Goal: Transaction & Acquisition: Purchase product/service

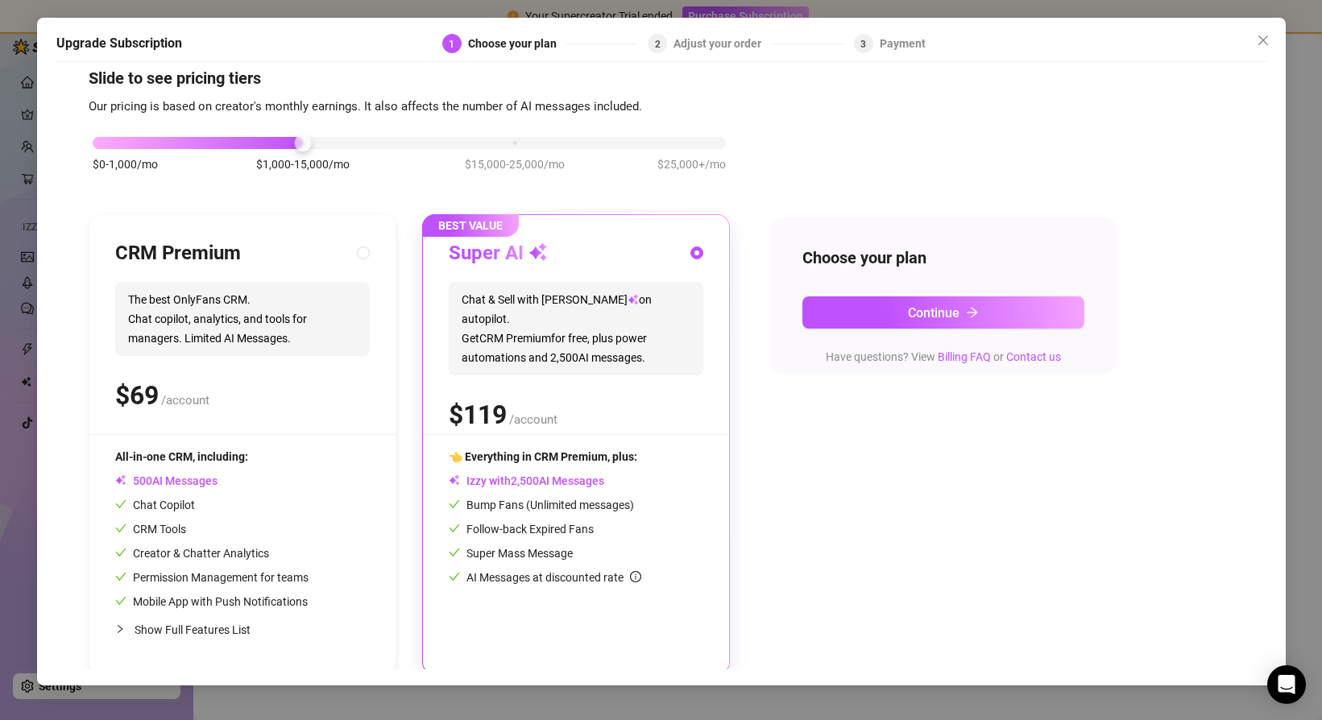
scroll to position [30, 0]
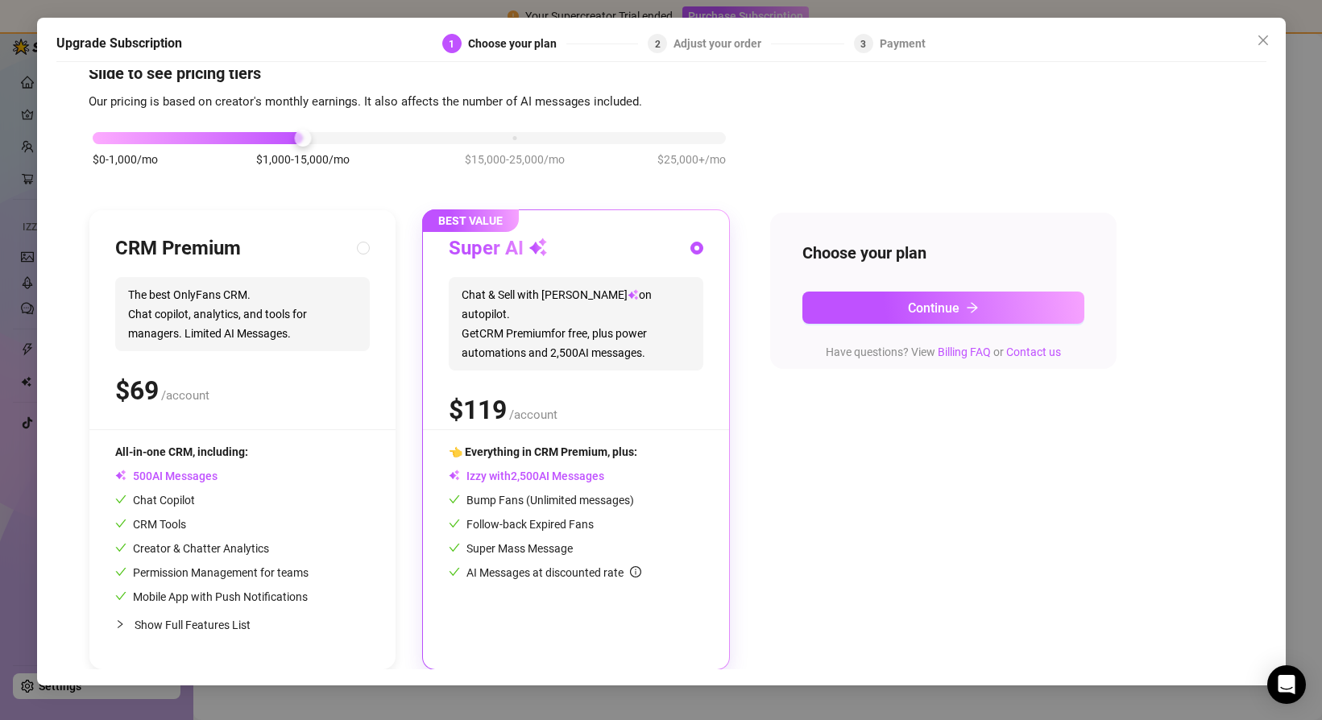
click at [313, 418] on div "CRM Premium The best OnlyFans CRM. Chat copilot, analytics, and tools for manag…" at bounding box center [242, 332] width 255 height 193
radio input "true"
radio input "false"
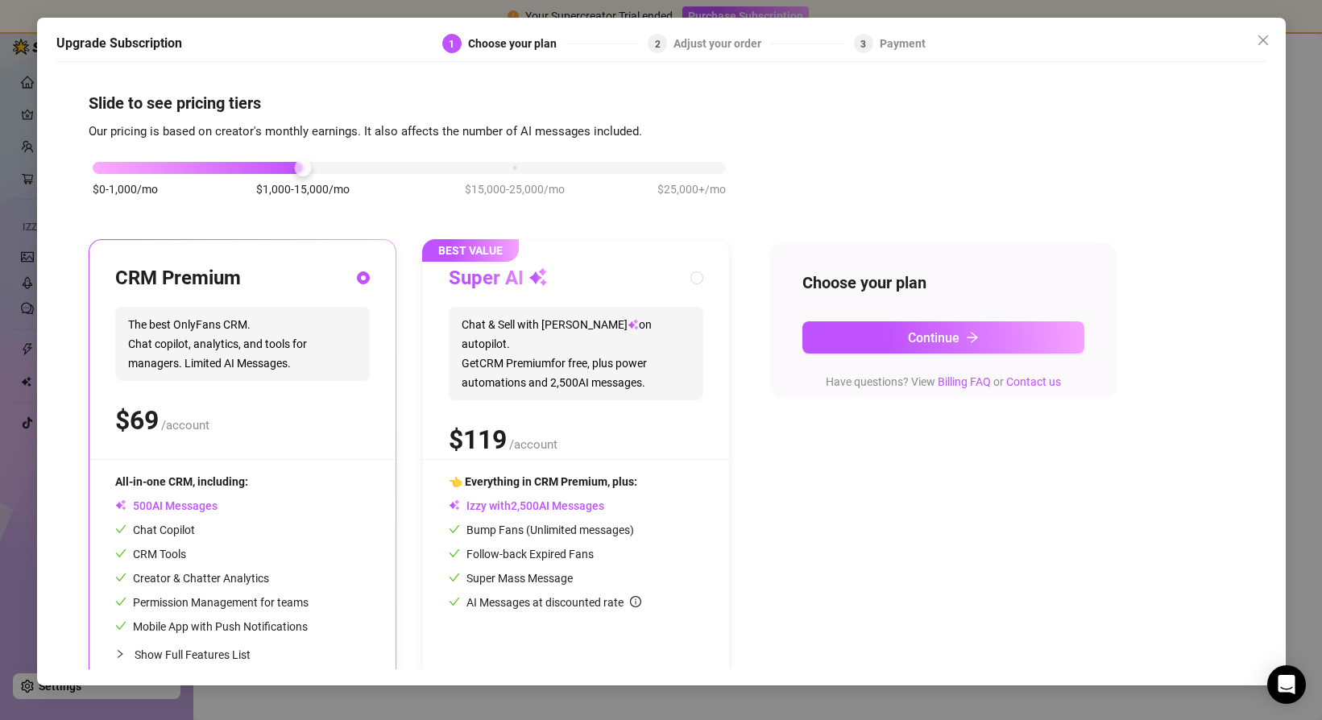
click at [677, 435] on div "$ /account" at bounding box center [576, 440] width 255 height 40
radio input "false"
radio input "true"
click at [358, 470] on div "CRM Premium The best OnlyFans CRM. Chat copilot, analytics, and tools for manag…" at bounding box center [242, 469] width 306 height 459
radio input "true"
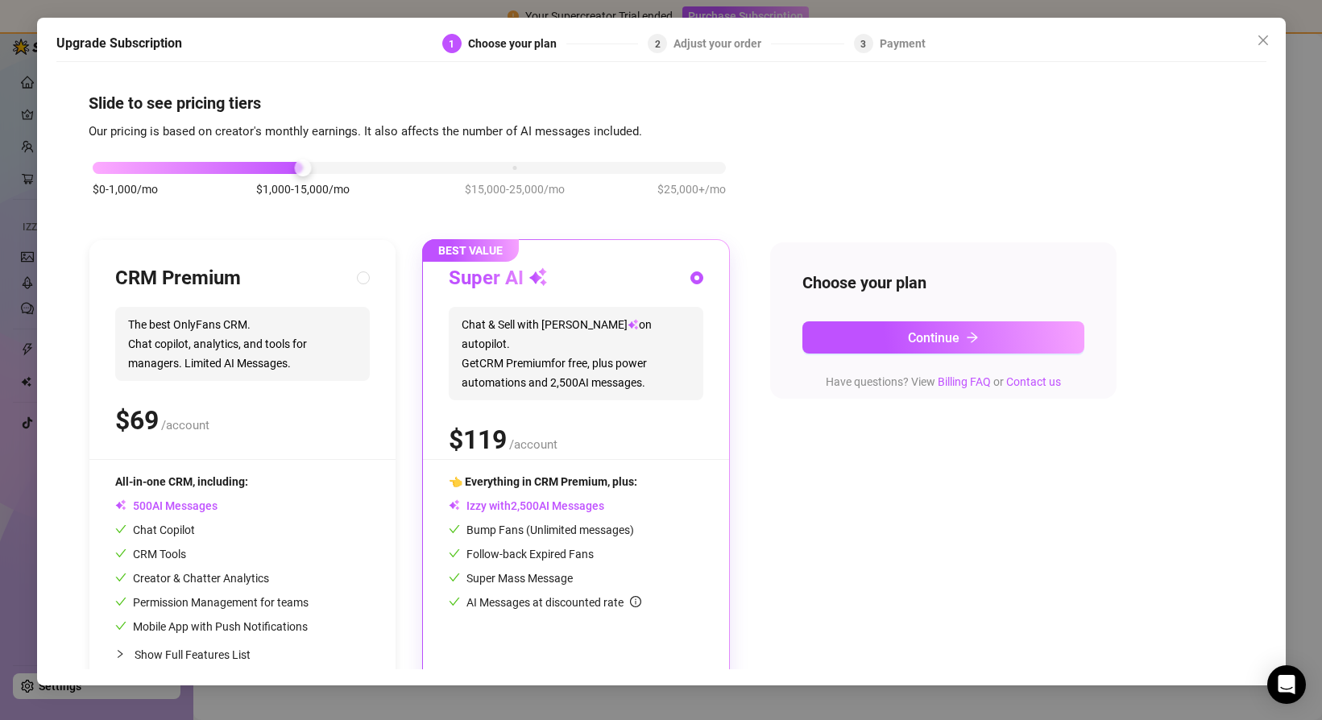
radio input "false"
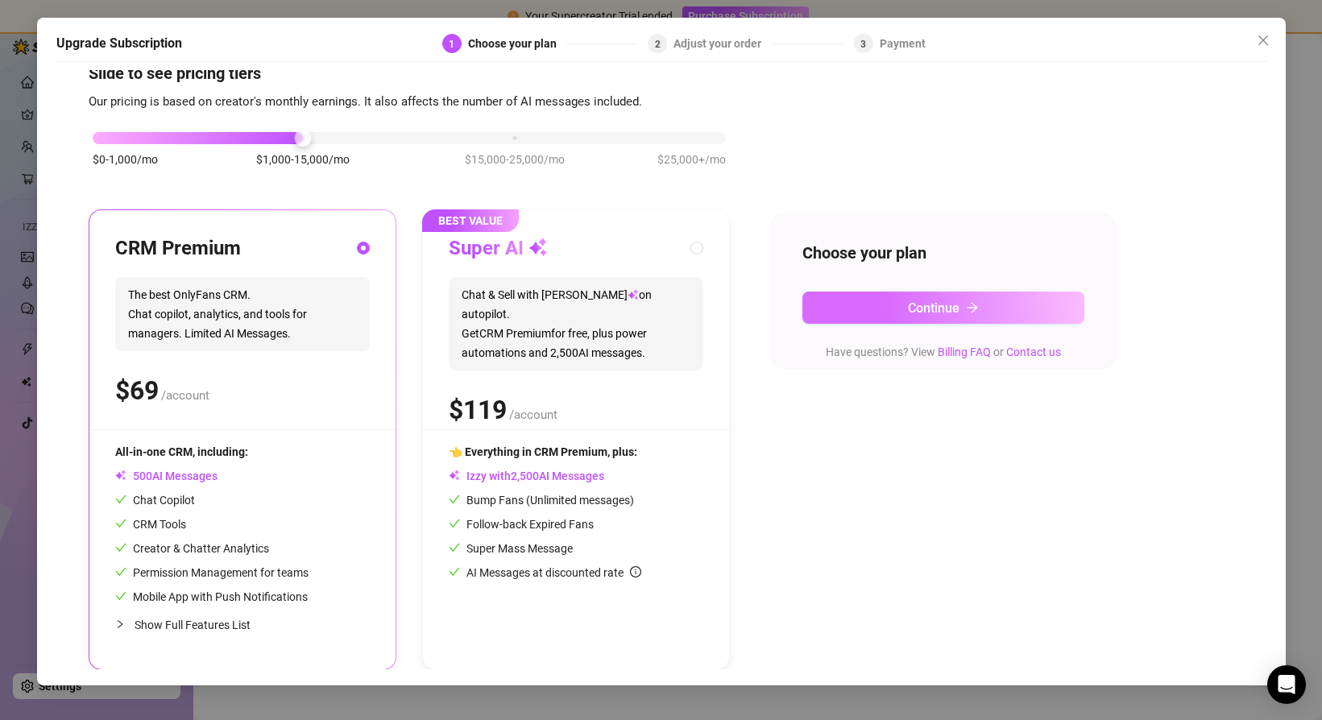
click at [969, 309] on icon "arrow-right" at bounding box center [972, 307] width 13 height 13
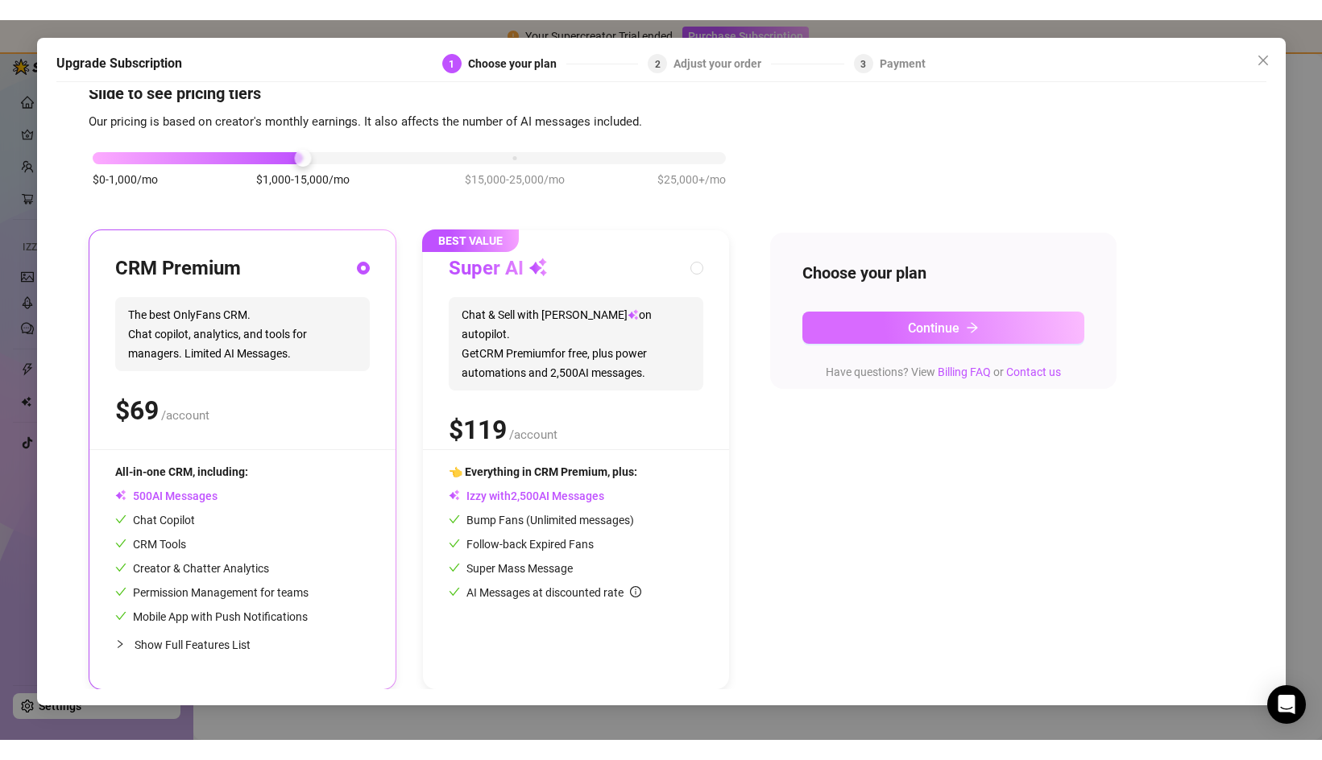
scroll to position [0, 0]
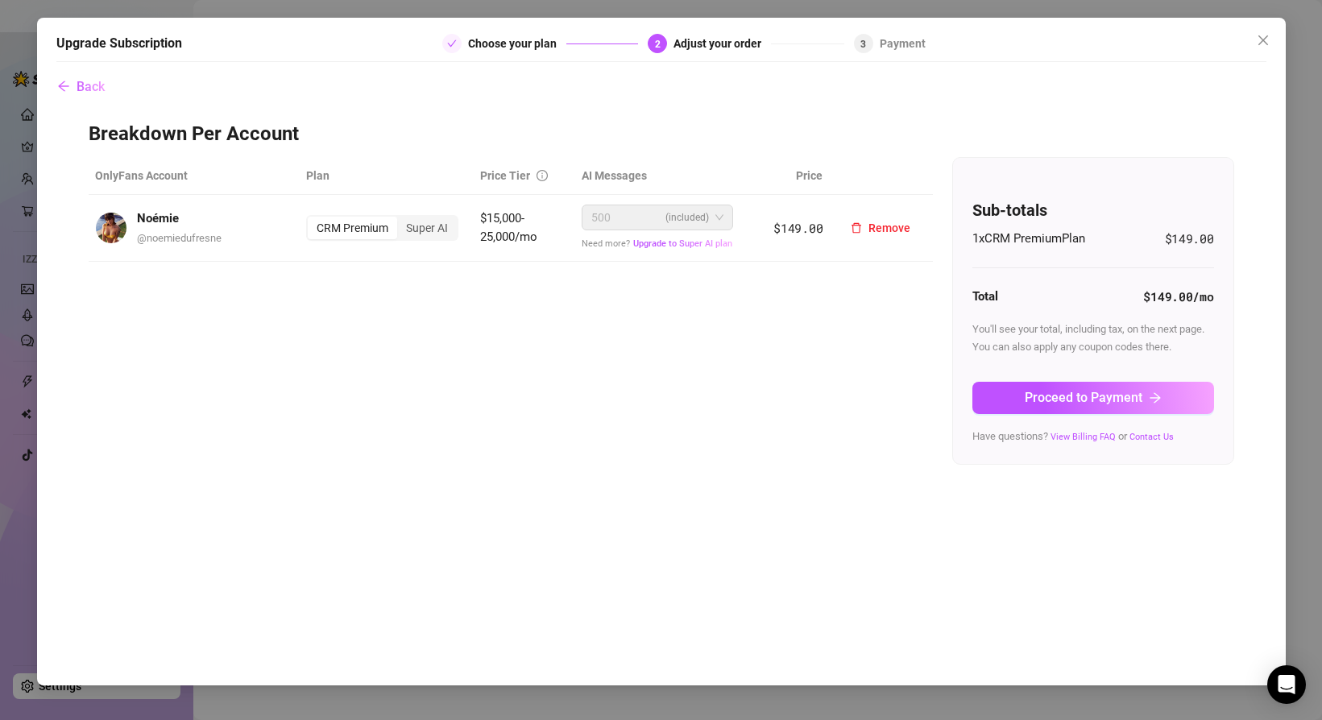
click at [631, 226] on div "500 (included)" at bounding box center [650, 217] width 118 height 24
click at [479, 44] on div "Choose your plan" at bounding box center [517, 43] width 98 height 19
click at [1104, 396] on span "Proceed to Payment" at bounding box center [1084, 397] width 118 height 15
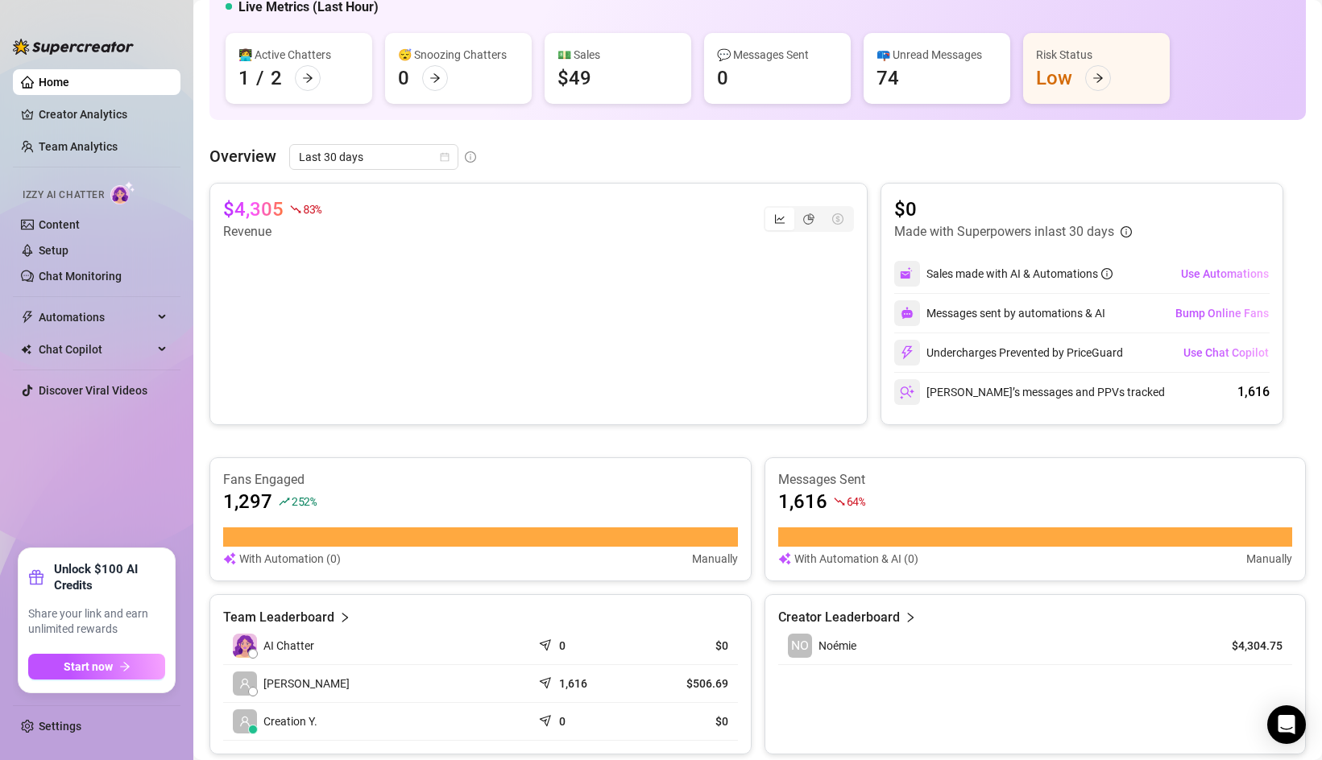
scroll to position [477, 0]
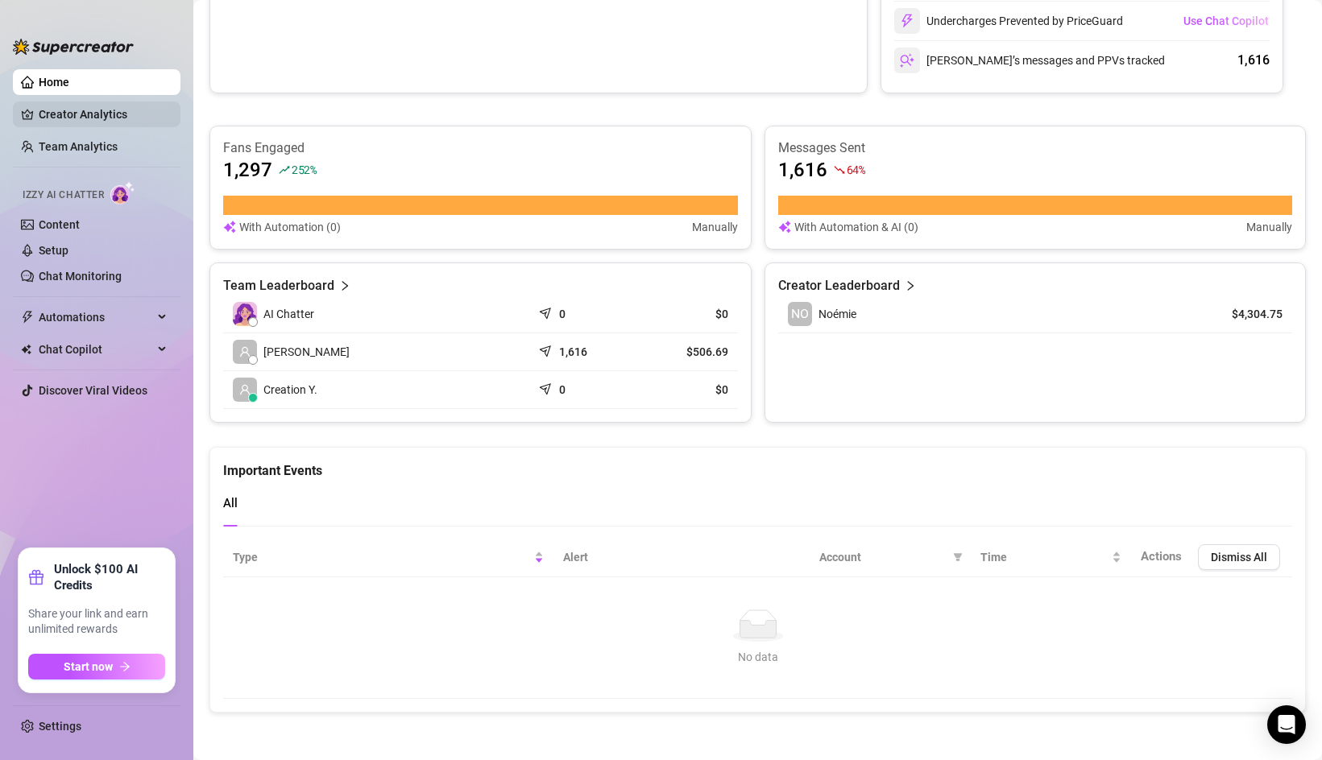
click at [79, 120] on link "Creator Analytics" at bounding box center [103, 115] width 129 height 26
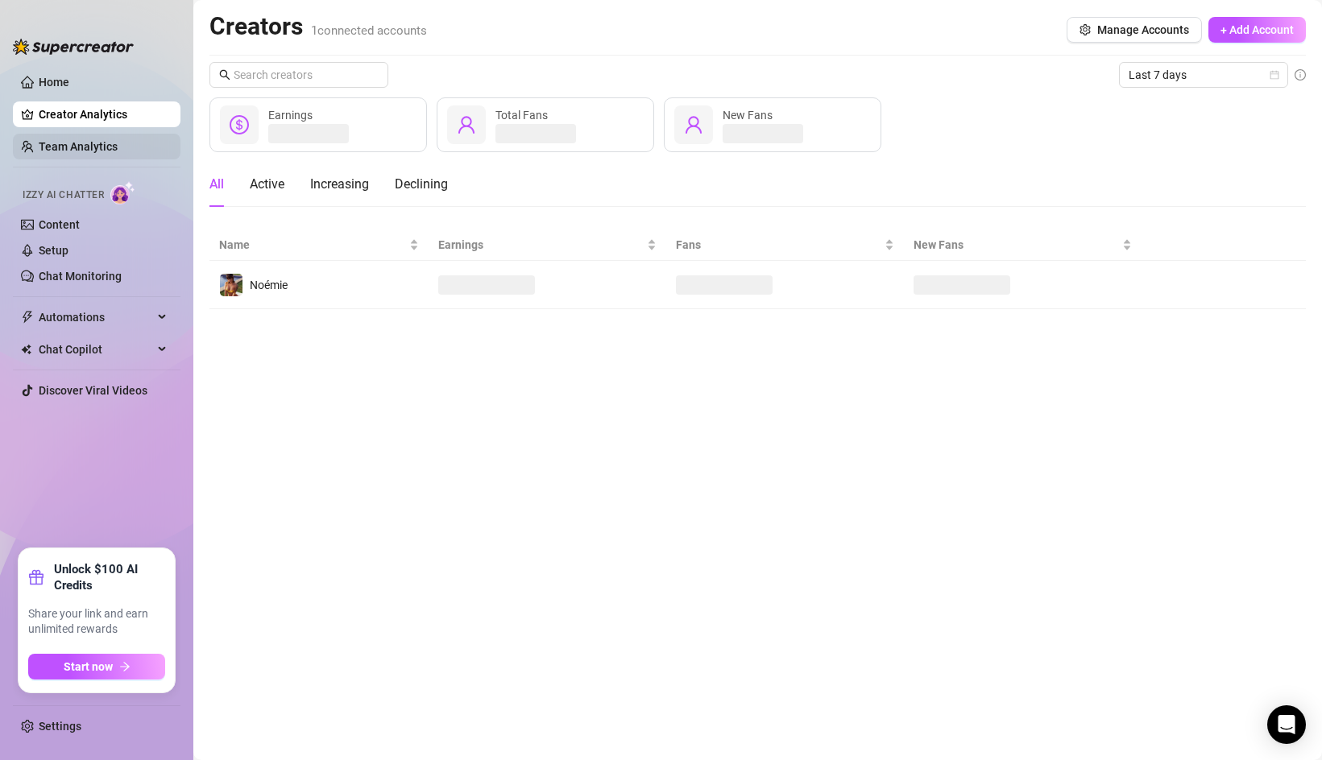
click at [81, 148] on link "Team Analytics" at bounding box center [78, 146] width 79 height 13
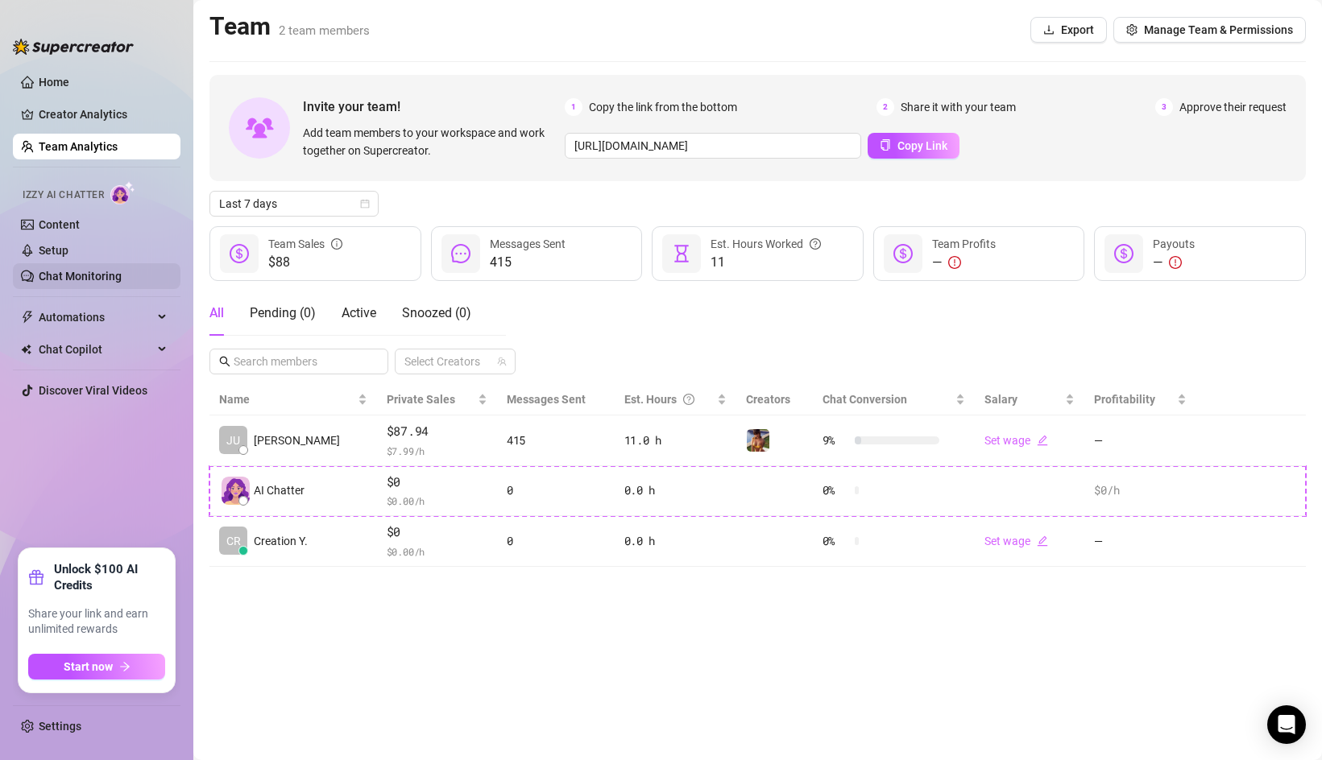
click at [85, 272] on link "Chat Monitoring" at bounding box center [80, 276] width 83 height 13
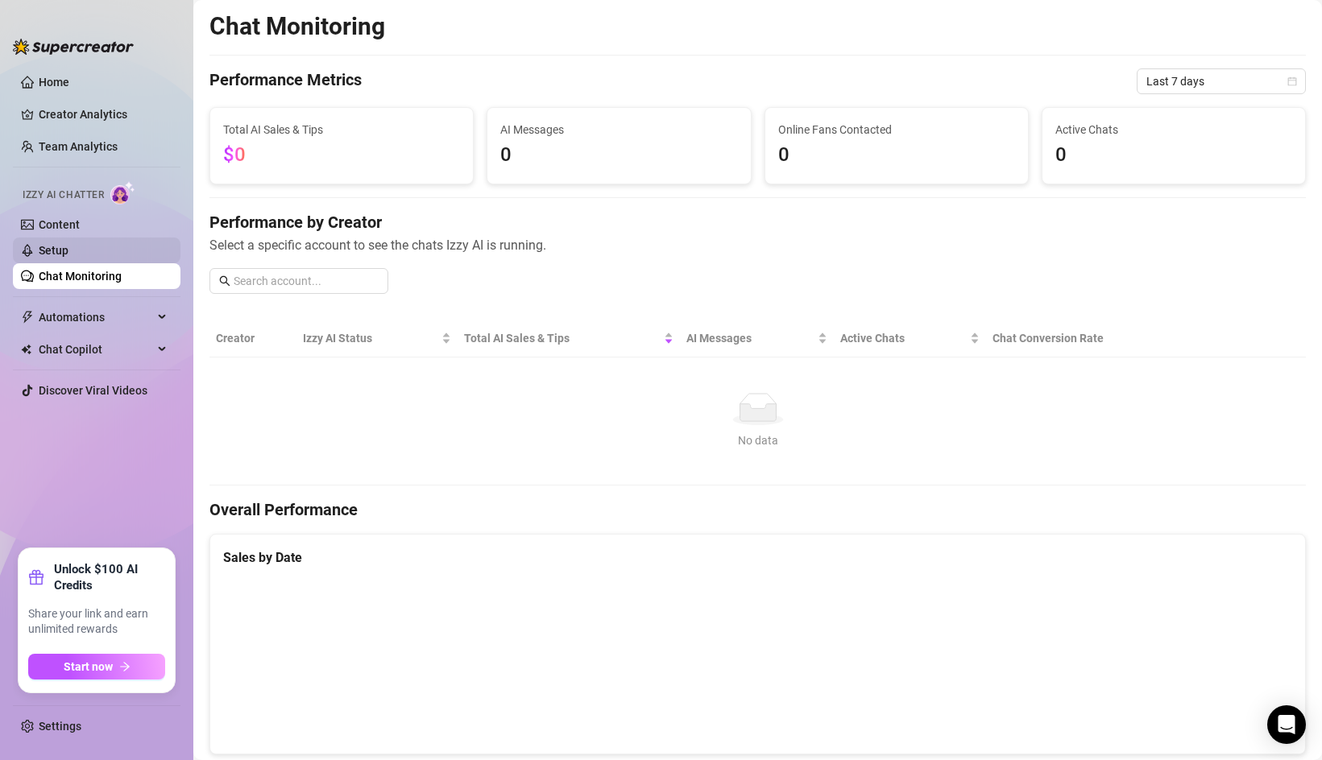
click at [39, 244] on link "Setup" at bounding box center [54, 250] width 30 height 13
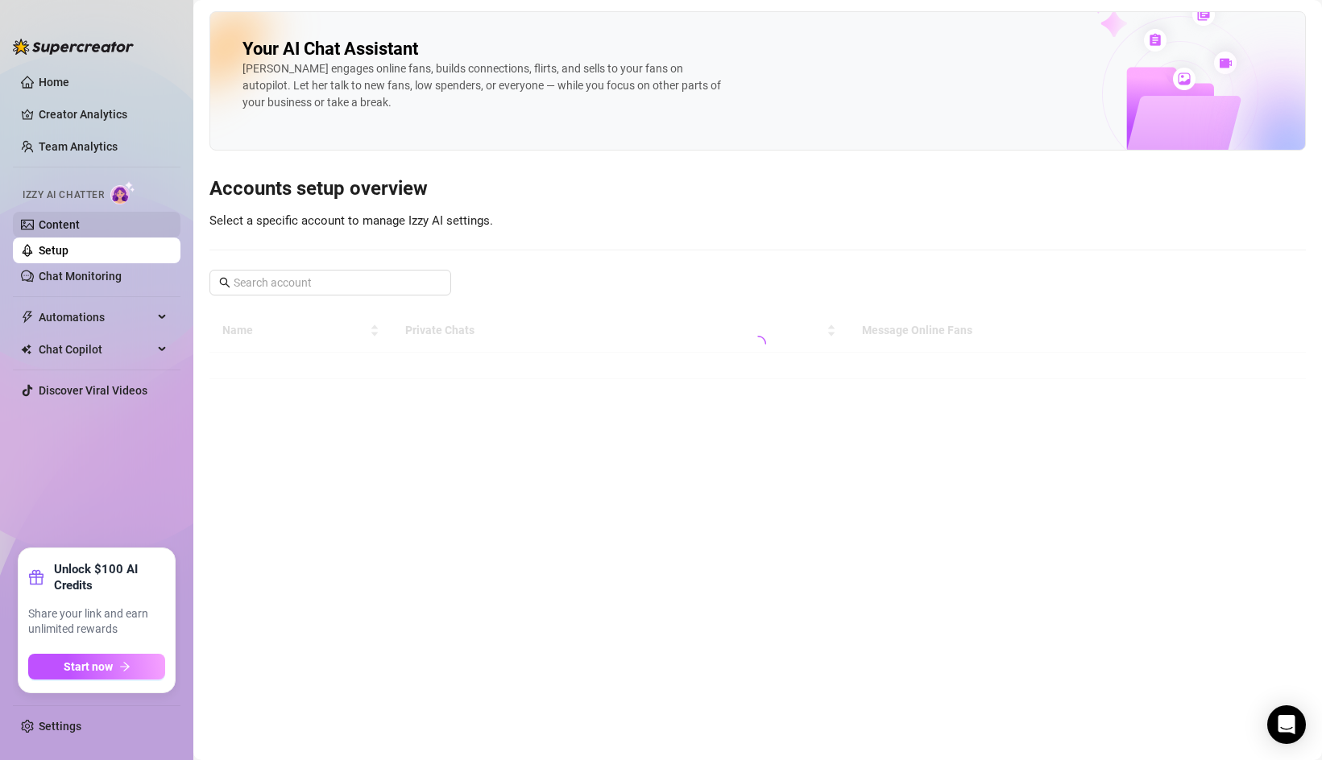
click at [57, 224] on link "Content" at bounding box center [59, 224] width 41 height 13
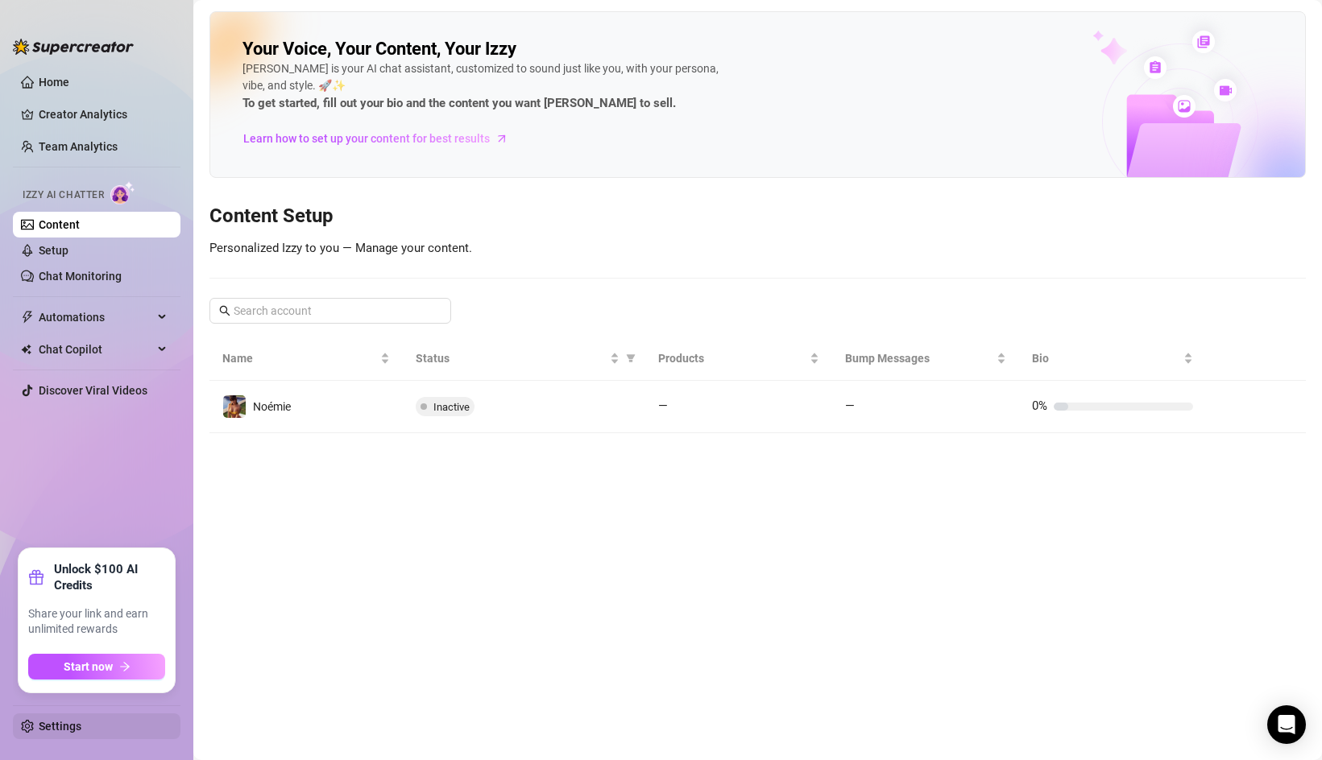
click at [45, 719] on link "Settings" at bounding box center [60, 726] width 43 height 13
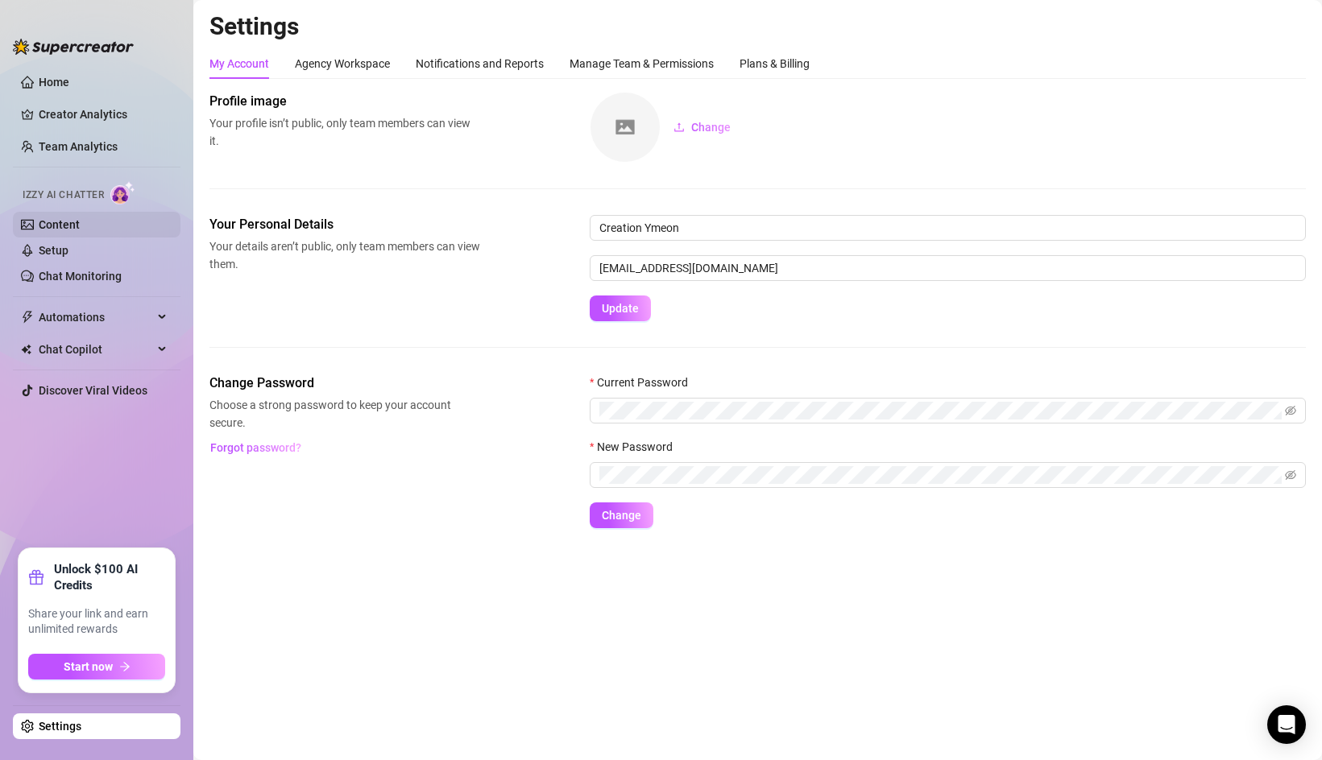
click at [73, 226] on link "Content" at bounding box center [59, 224] width 41 height 13
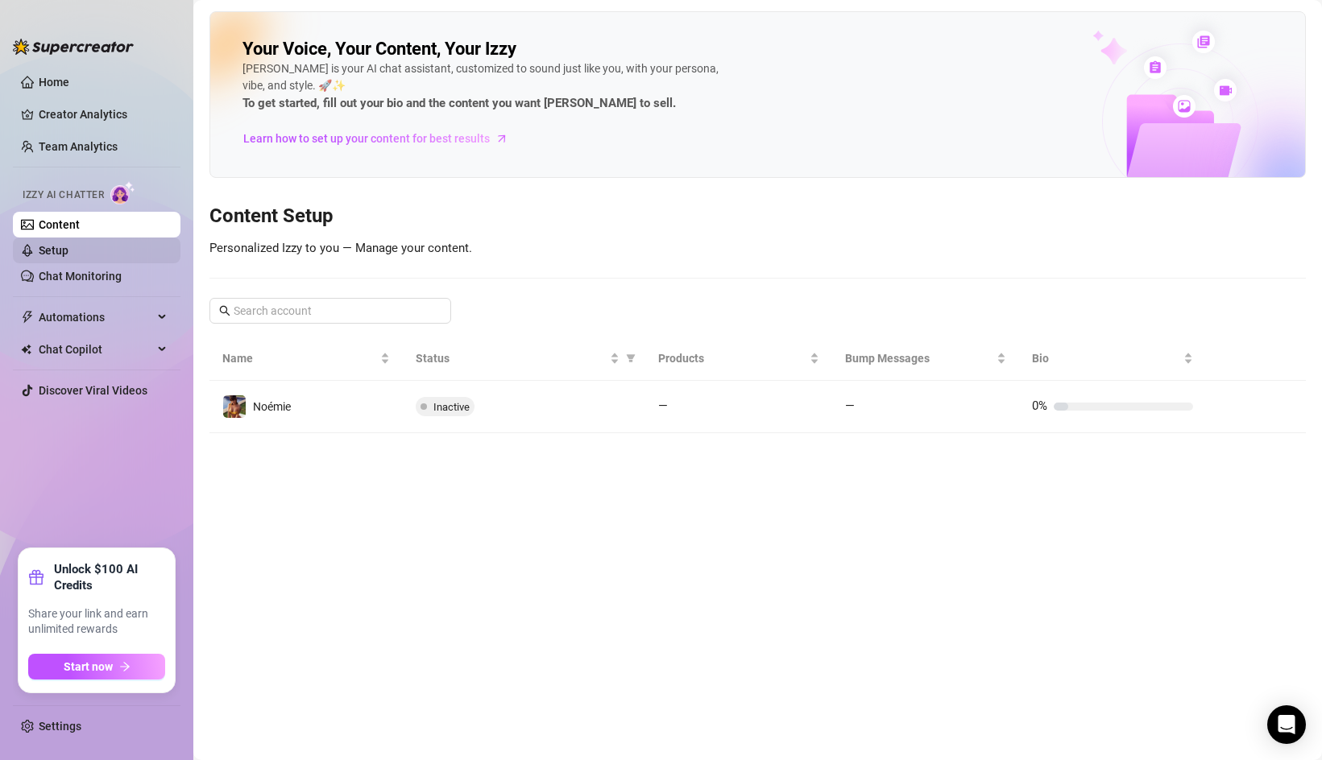
click at [68, 251] on link "Setup" at bounding box center [54, 250] width 30 height 13
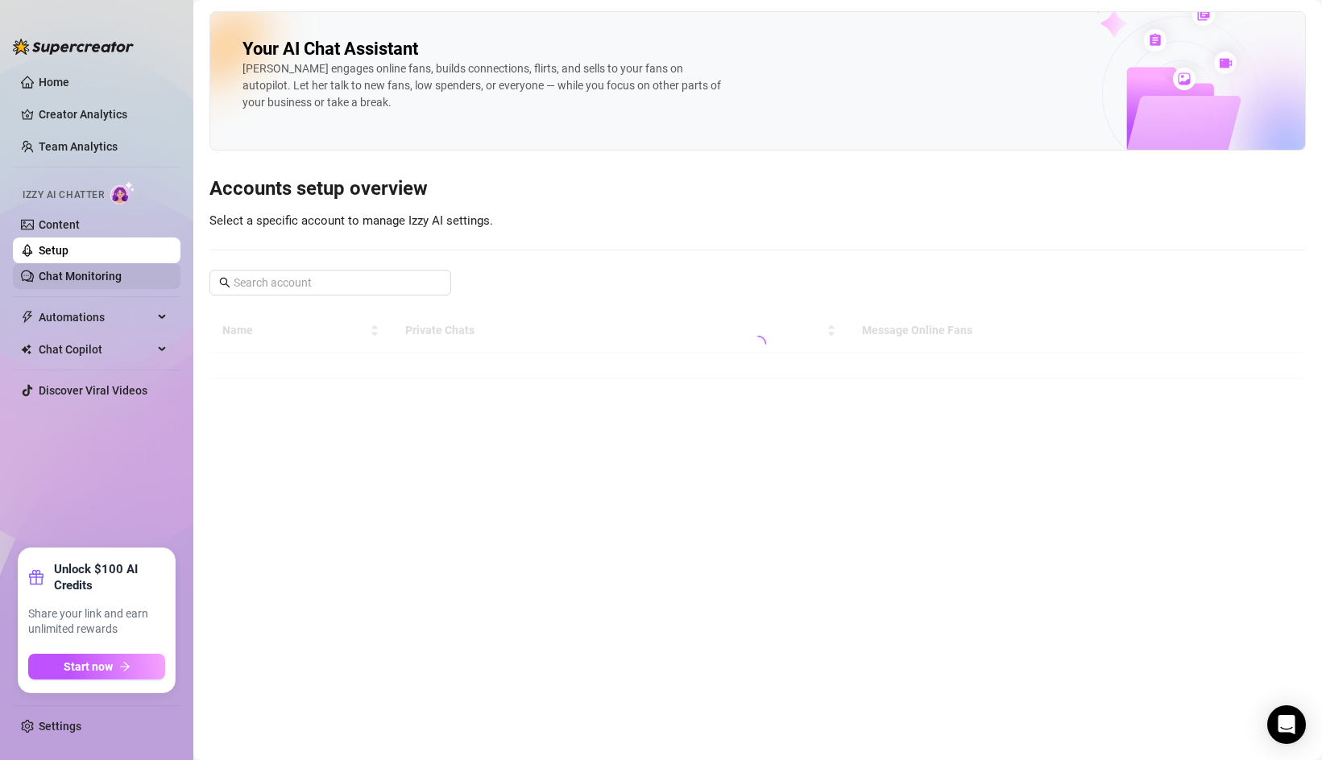
click at [73, 276] on link "Chat Monitoring" at bounding box center [80, 276] width 83 height 13
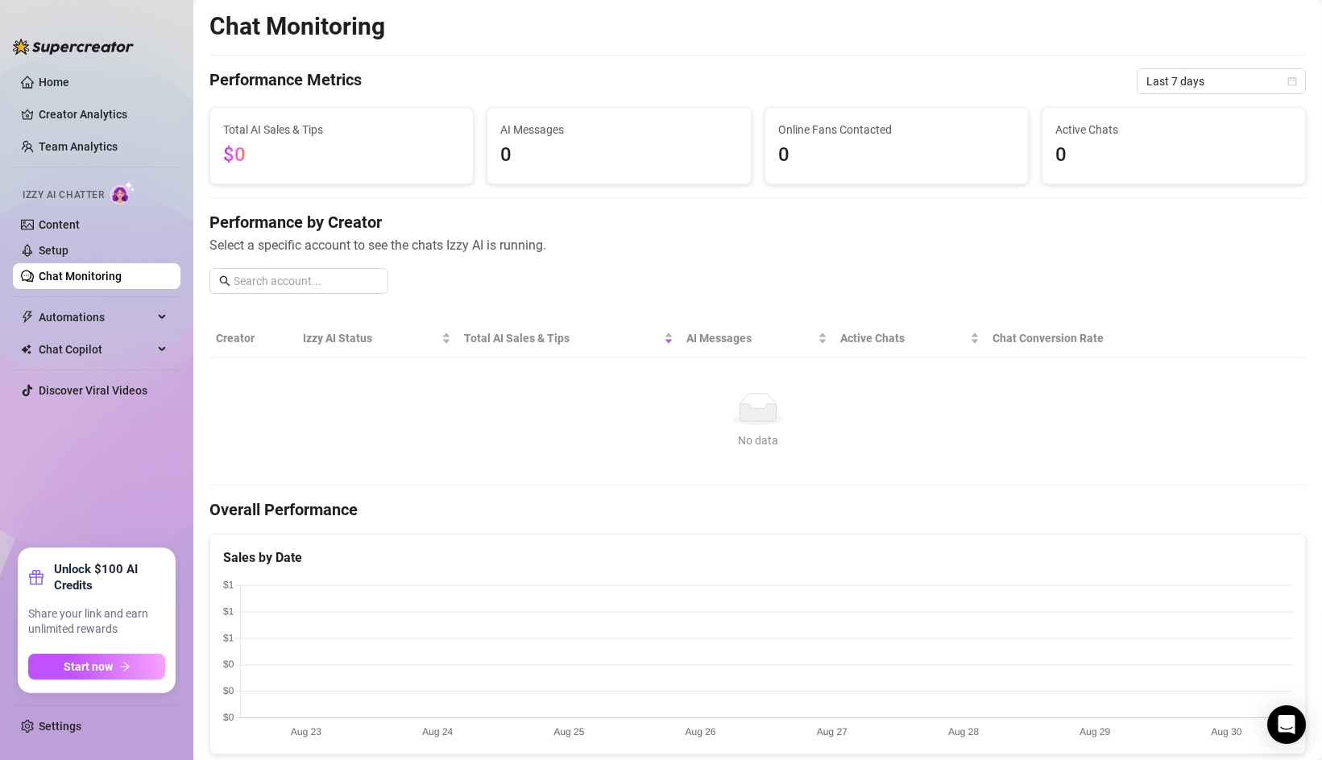
click at [56, 66] on ul "Home Creator Analytics Team Analytics Izzy AI Chatter Content Setup Chat Monito…" at bounding box center [97, 302] width 168 height 479
click at [52, 77] on link "Home" at bounding box center [54, 82] width 31 height 13
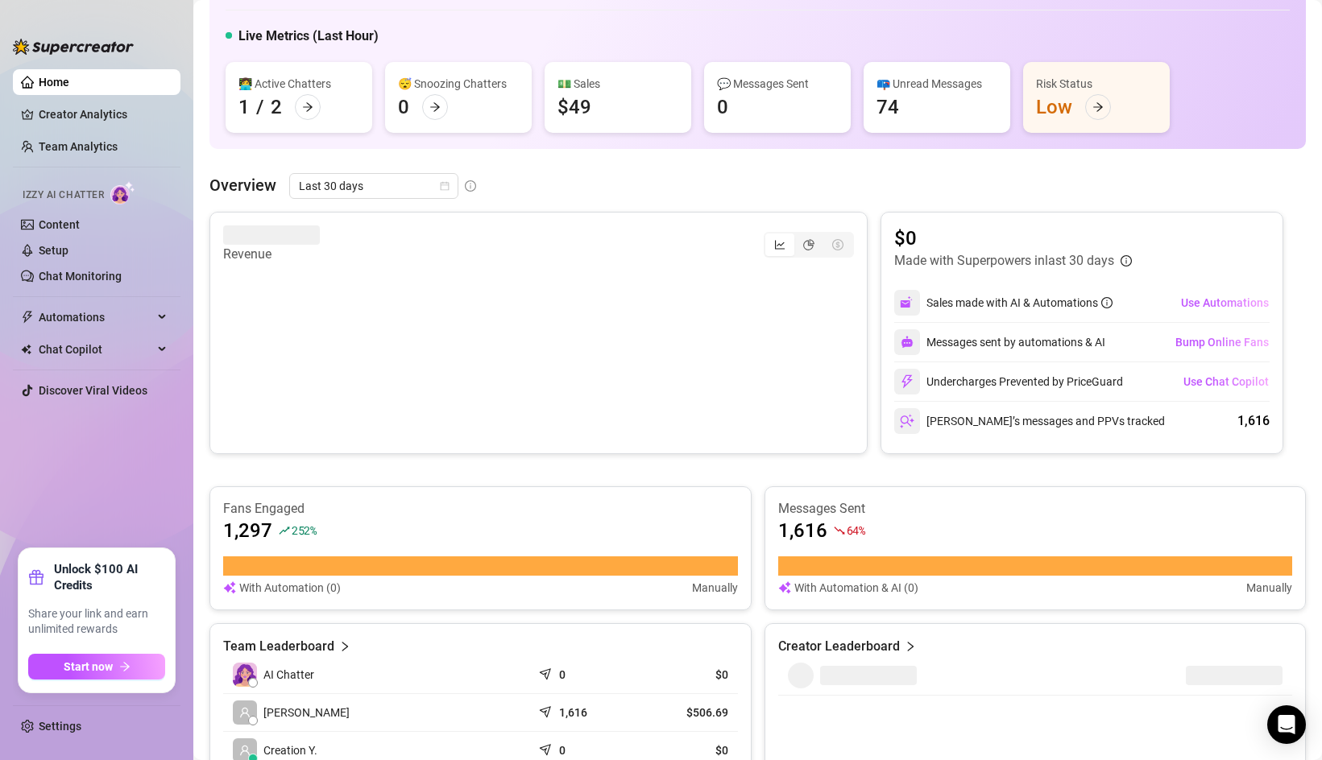
scroll to position [477, 0]
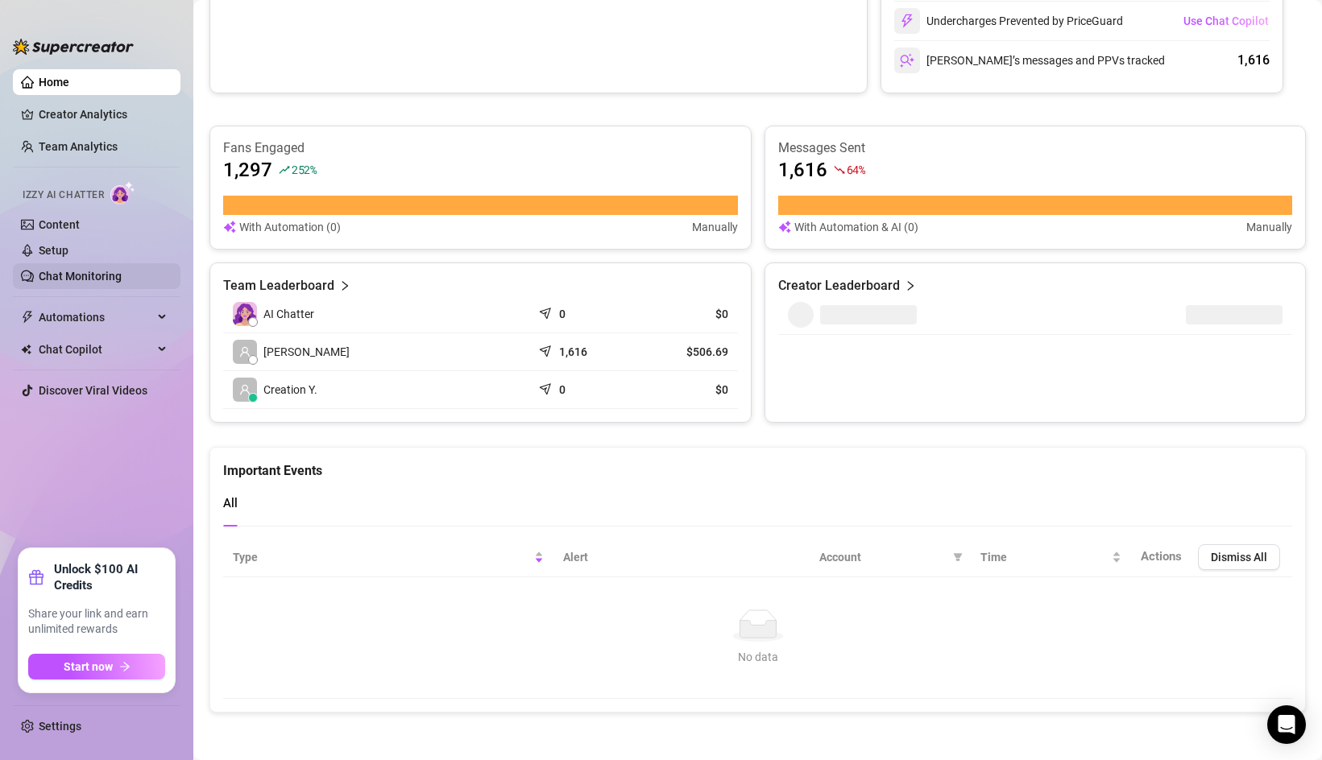
click at [68, 280] on link "Chat Monitoring" at bounding box center [80, 276] width 83 height 13
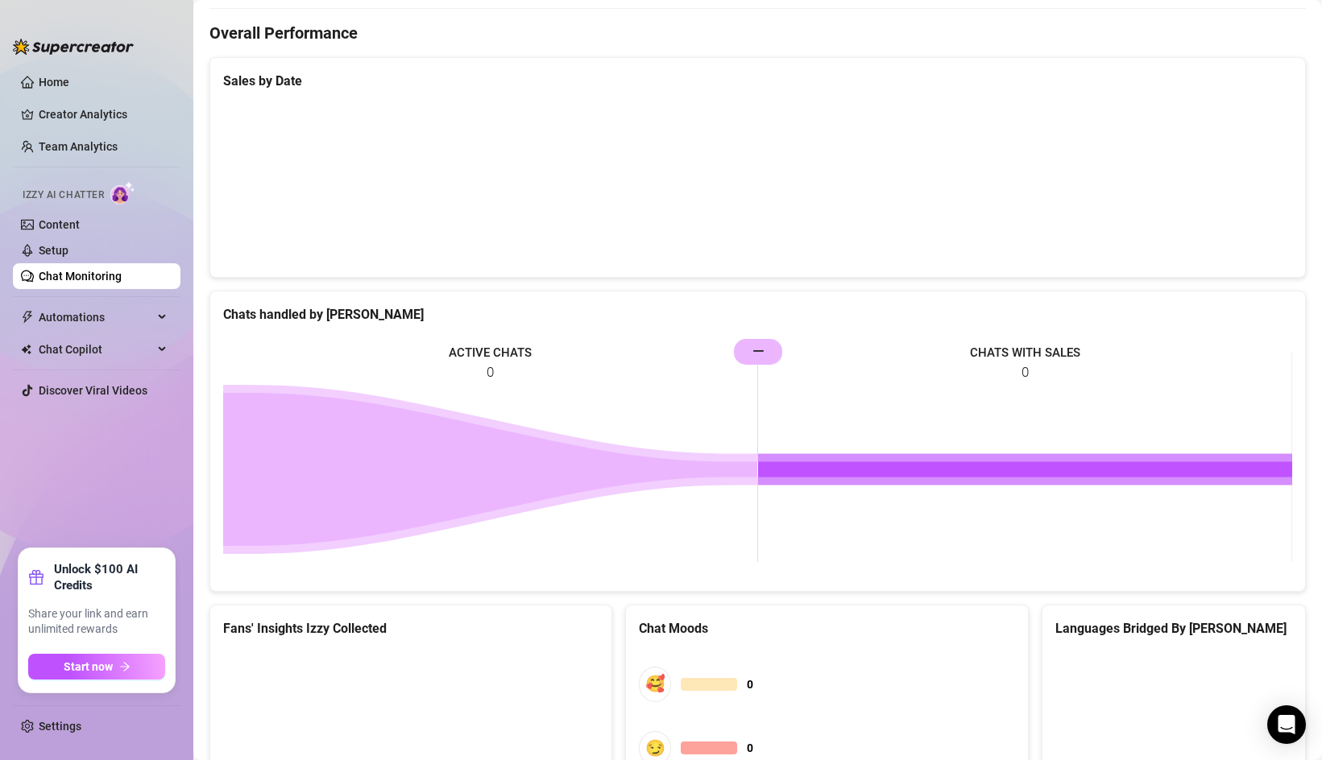
scroll to position [689, 0]
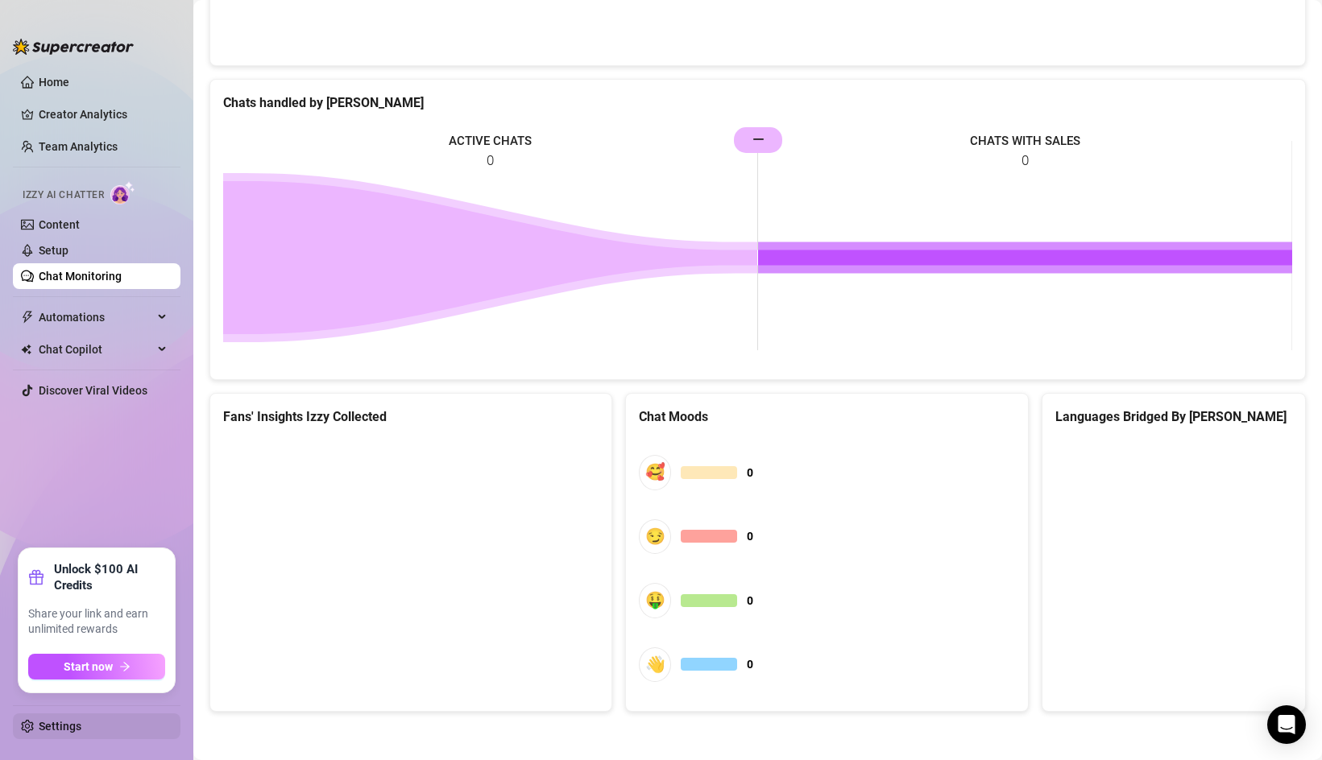
click at [39, 733] on link "Settings" at bounding box center [60, 726] width 43 height 13
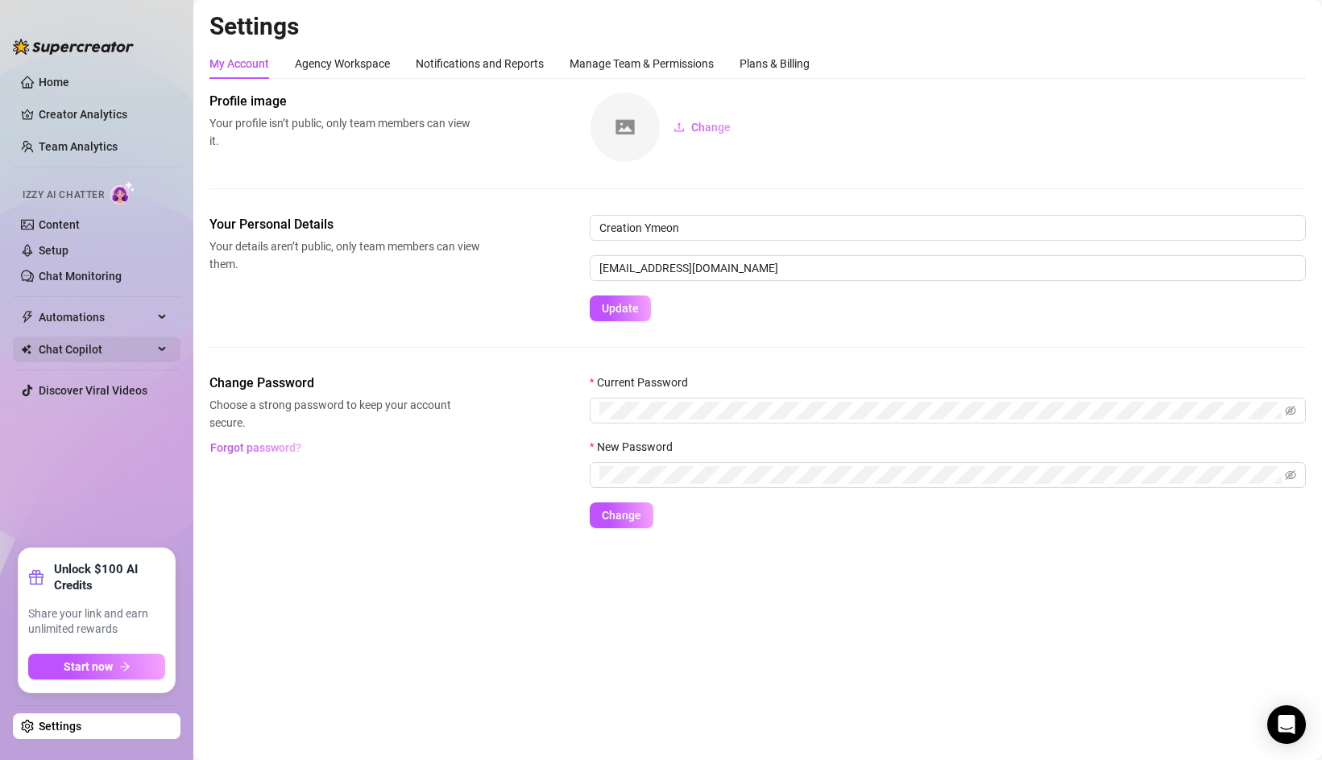
click at [84, 360] on span "Chat Copilot" at bounding box center [96, 350] width 114 height 26
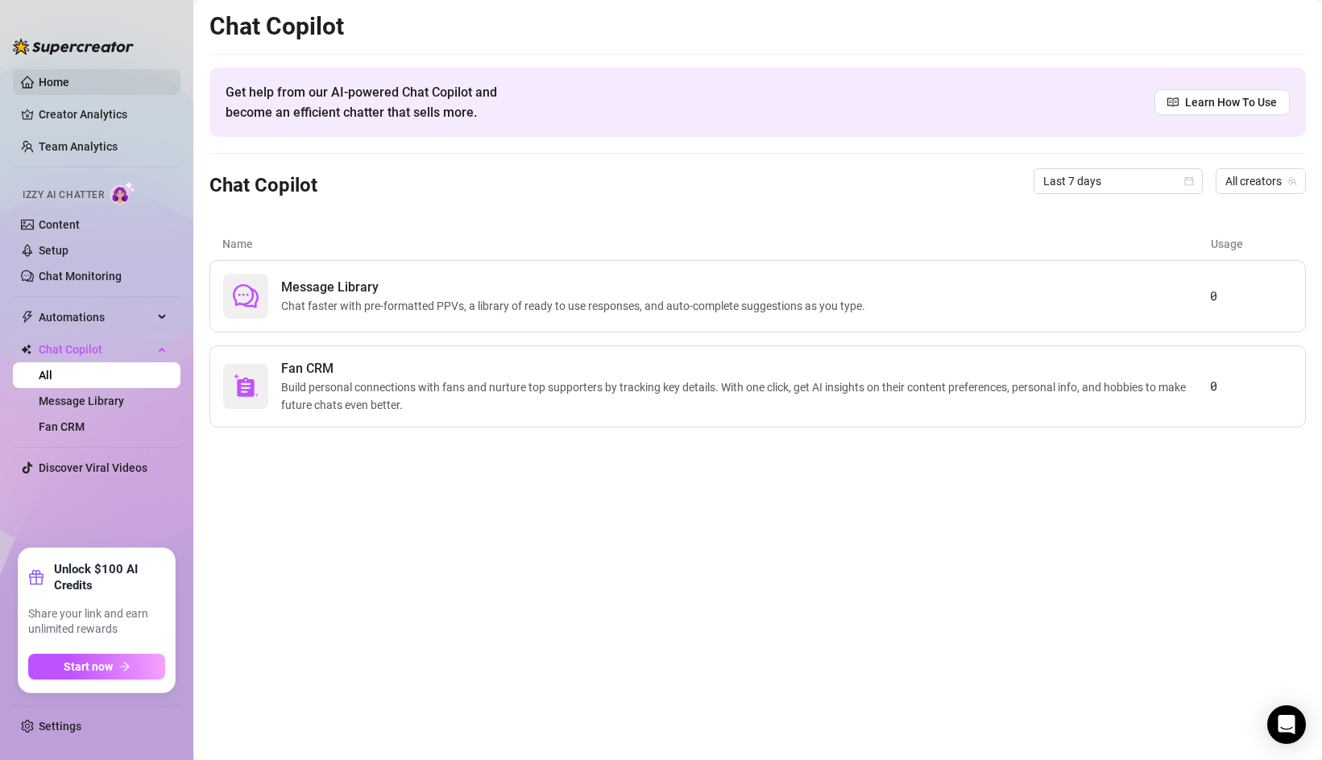
click at [62, 76] on link "Home" at bounding box center [54, 82] width 31 height 13
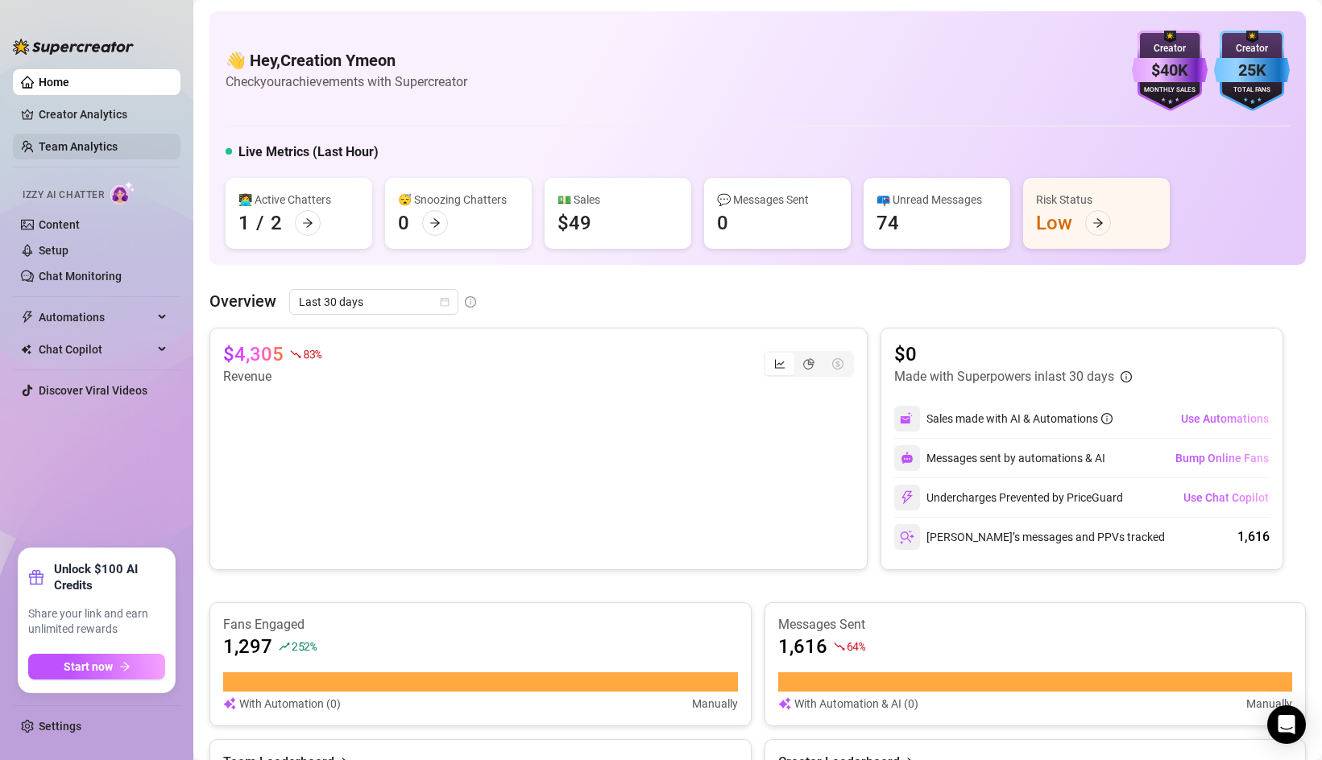
click at [78, 140] on link "Team Analytics" at bounding box center [78, 146] width 79 height 13
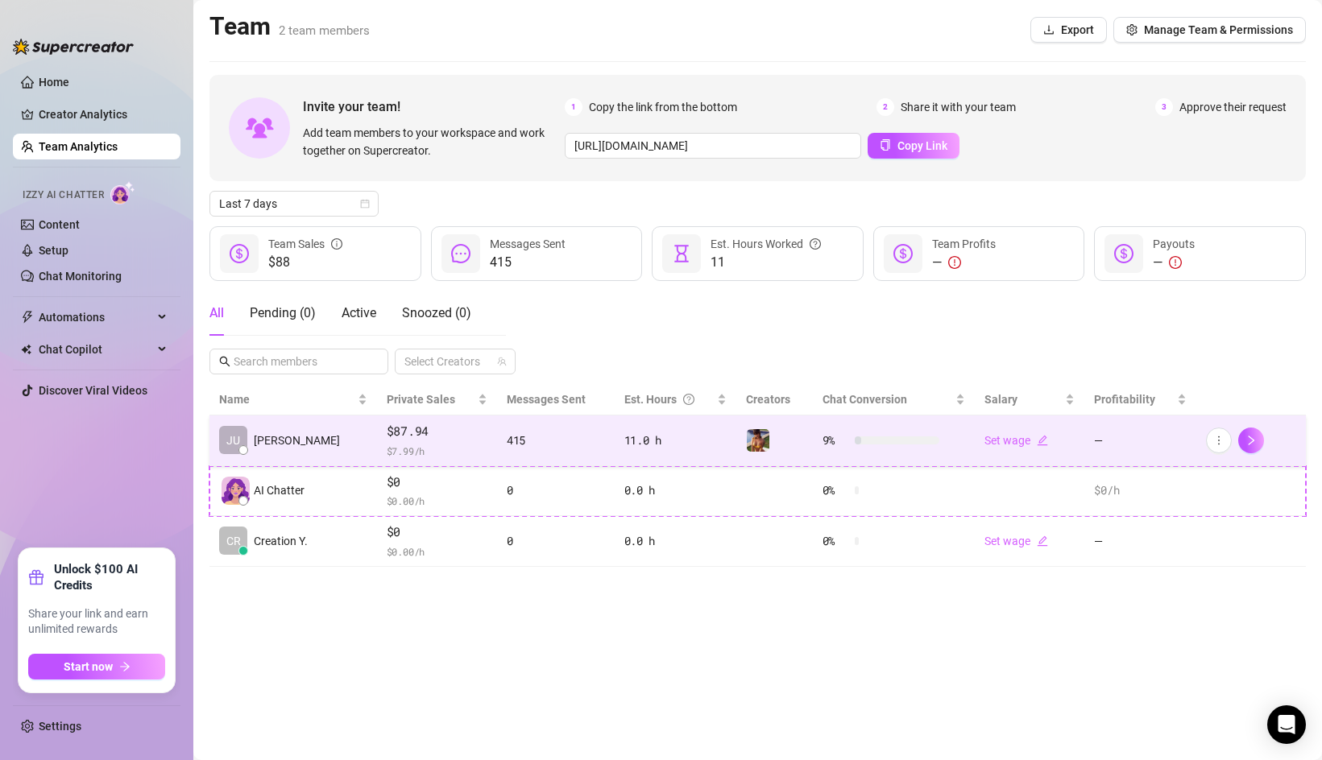
click at [309, 447] on td "[PERSON_NAME]" at bounding box center [293, 441] width 168 height 51
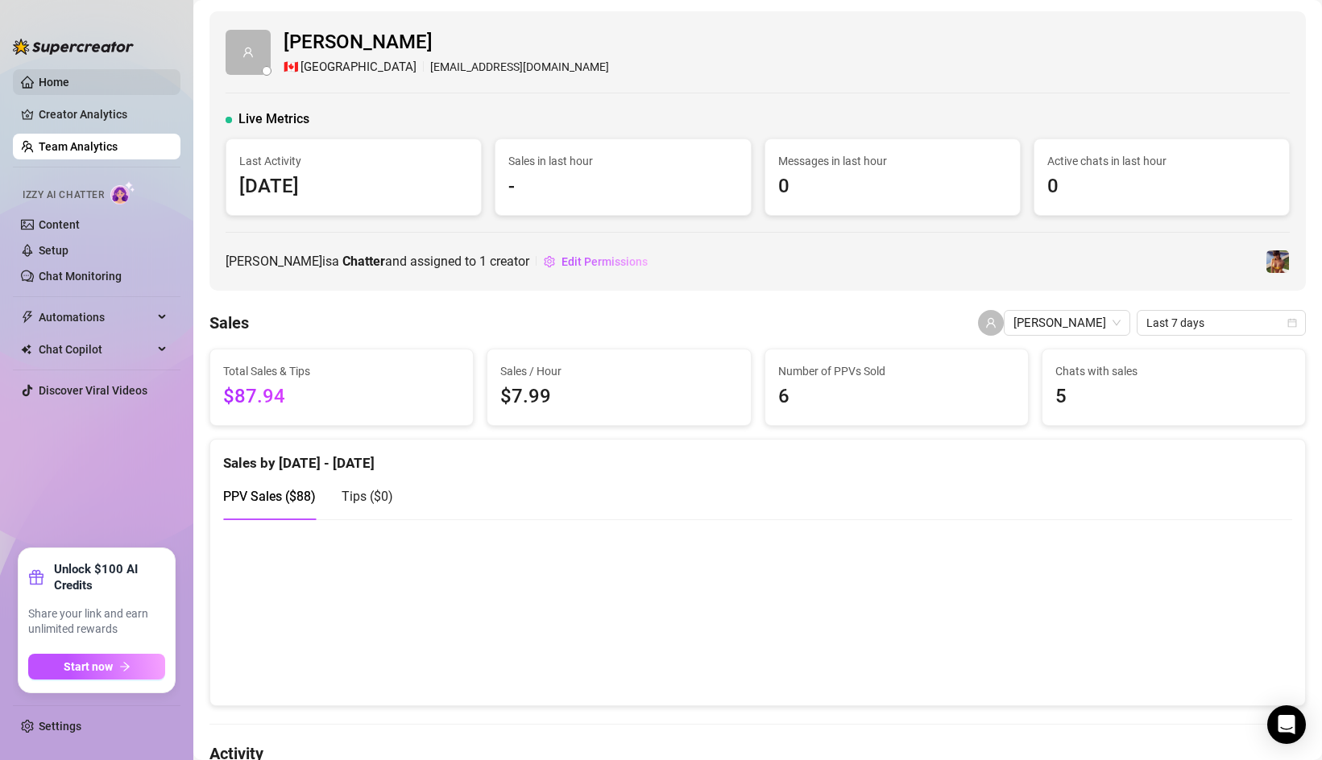
click at [64, 79] on link "Home" at bounding box center [54, 82] width 31 height 13
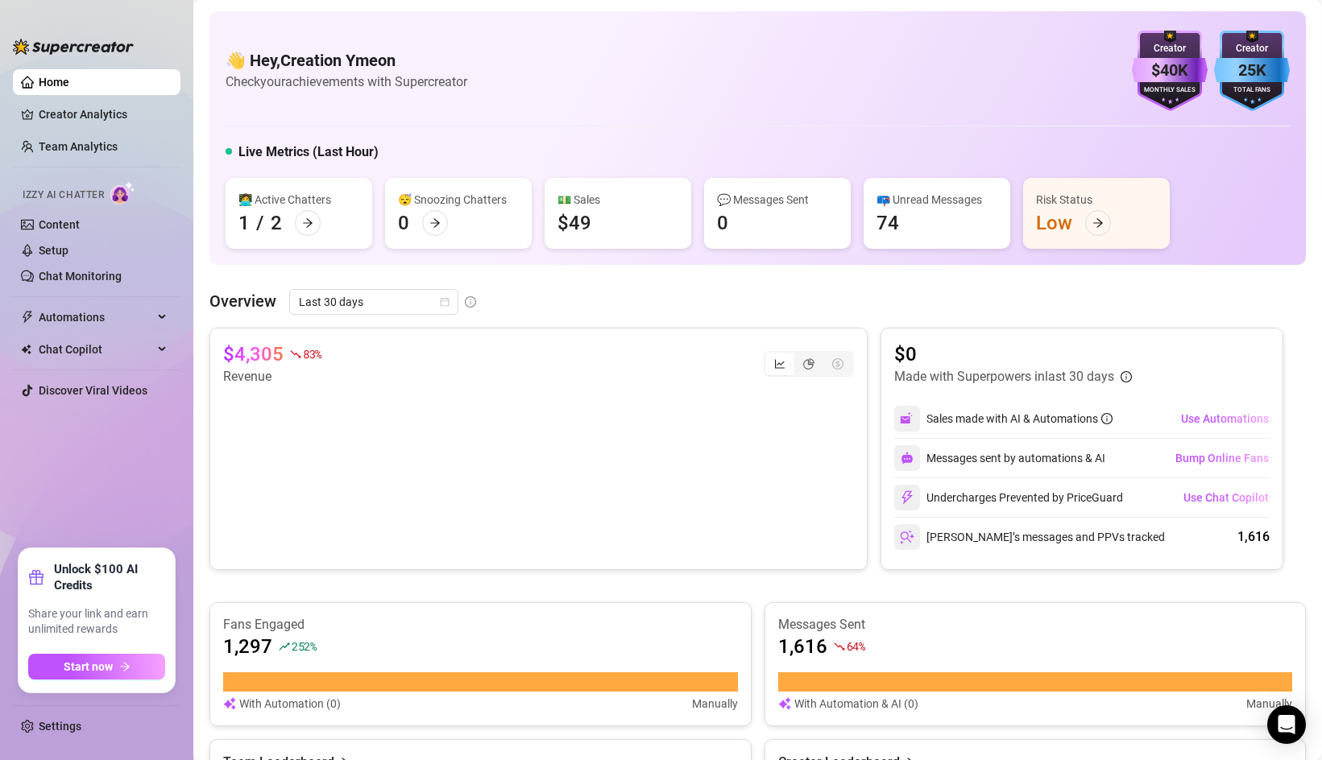
click at [69, 85] on link "Home" at bounding box center [54, 82] width 31 height 13
click at [113, 114] on link "Creator Analytics" at bounding box center [103, 115] width 129 height 26
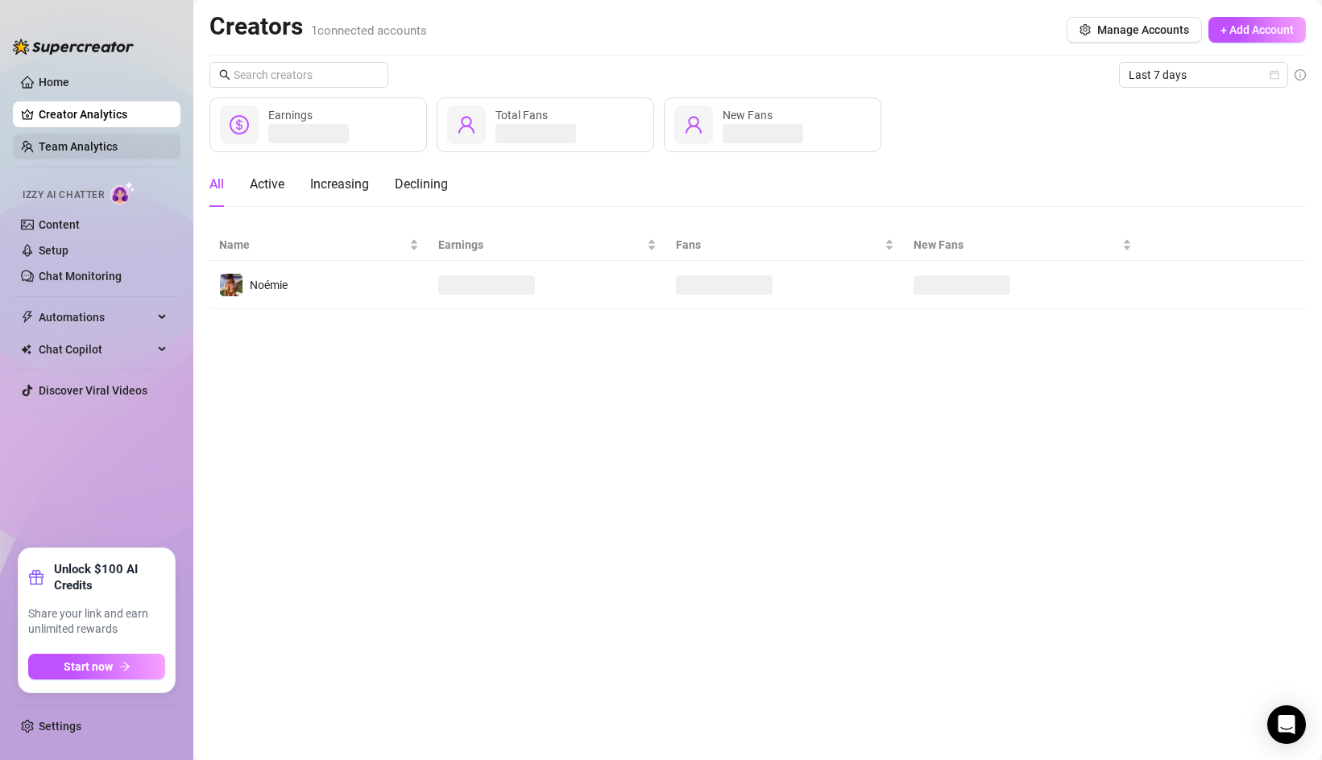
click at [104, 140] on link "Team Analytics" at bounding box center [78, 146] width 79 height 13
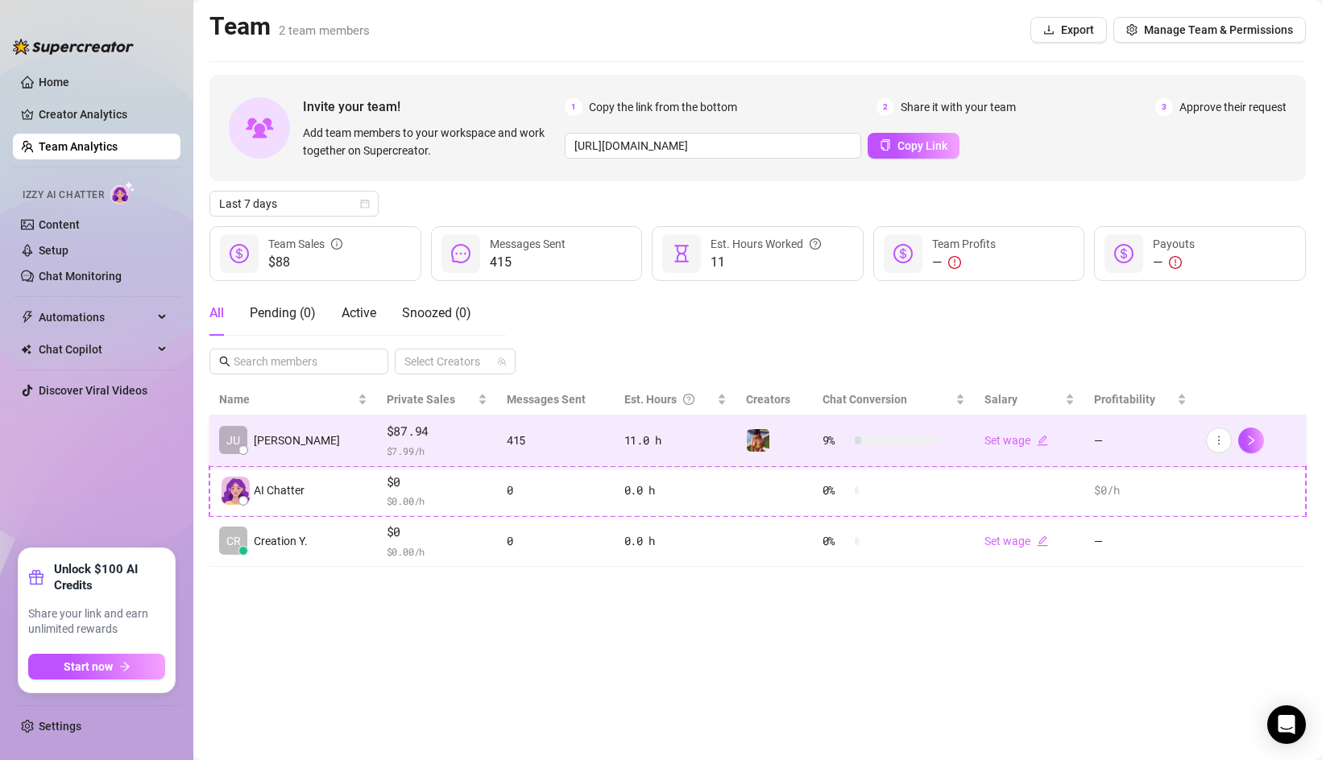
click at [308, 441] on td "[PERSON_NAME]" at bounding box center [293, 441] width 168 height 51
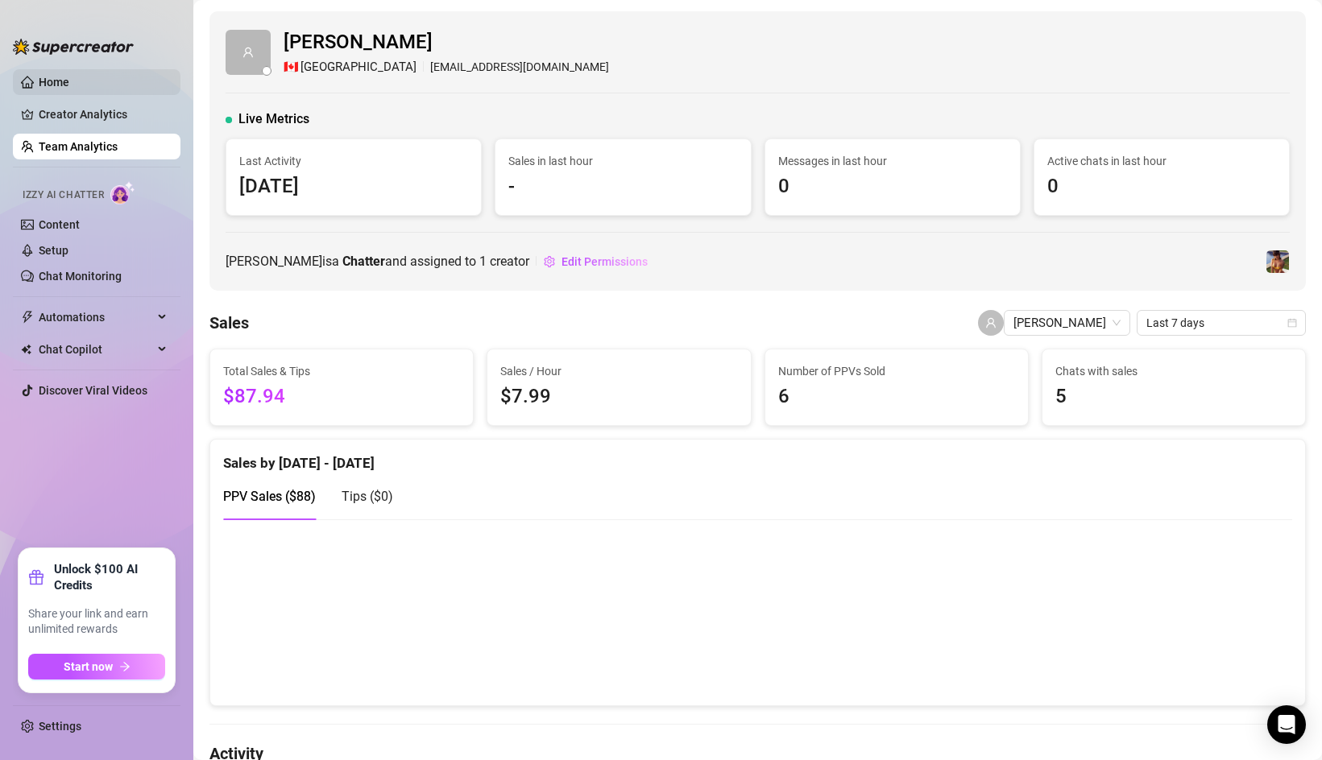
click at [69, 89] on link "Home" at bounding box center [54, 82] width 31 height 13
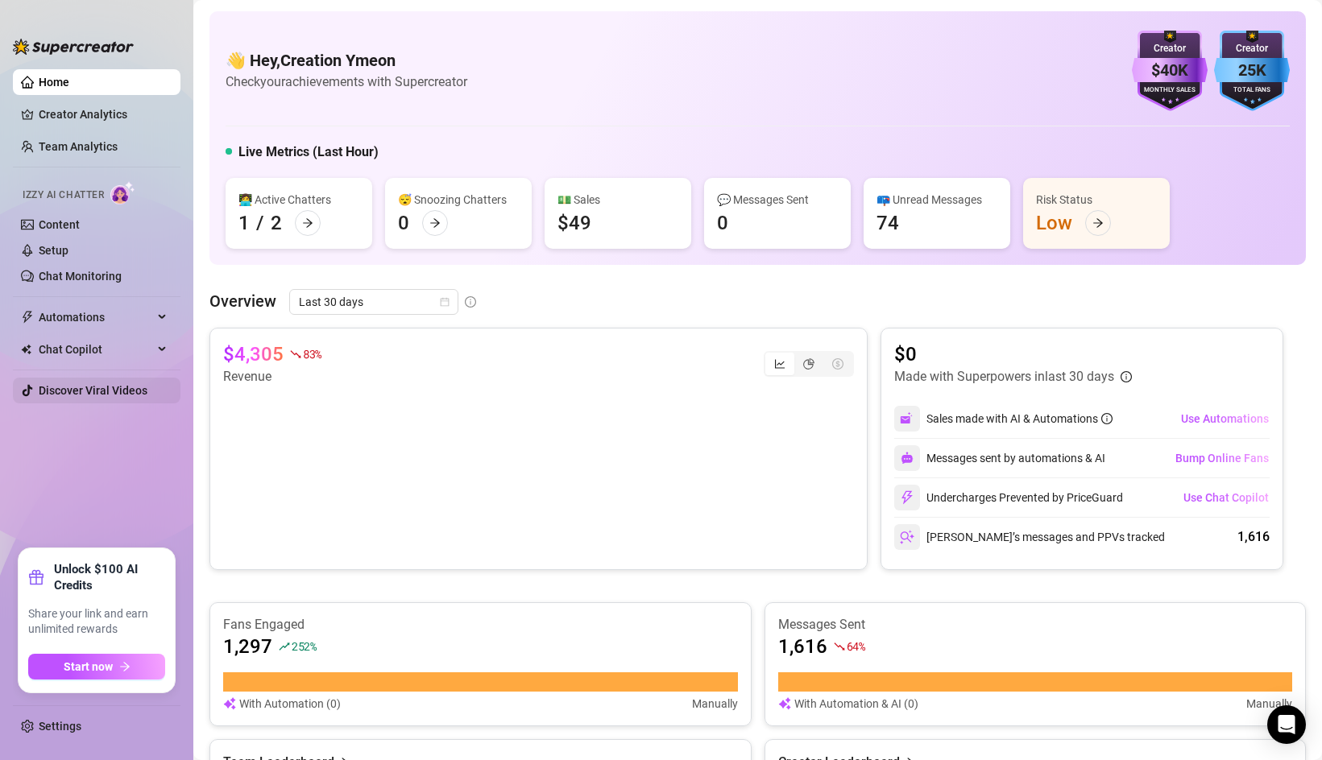
click at [115, 389] on link "Discover Viral Videos" at bounding box center [93, 390] width 109 height 13
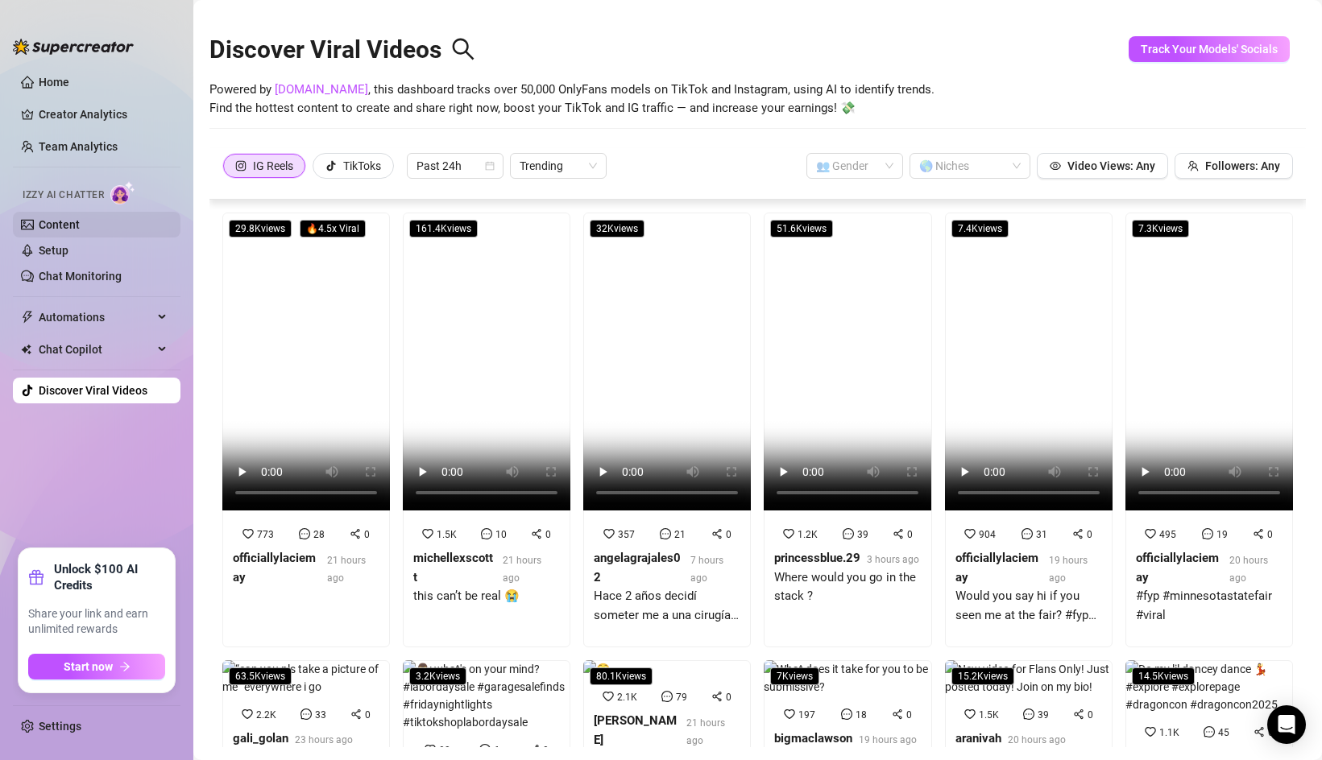
click at [77, 221] on link "Content" at bounding box center [59, 224] width 41 height 13
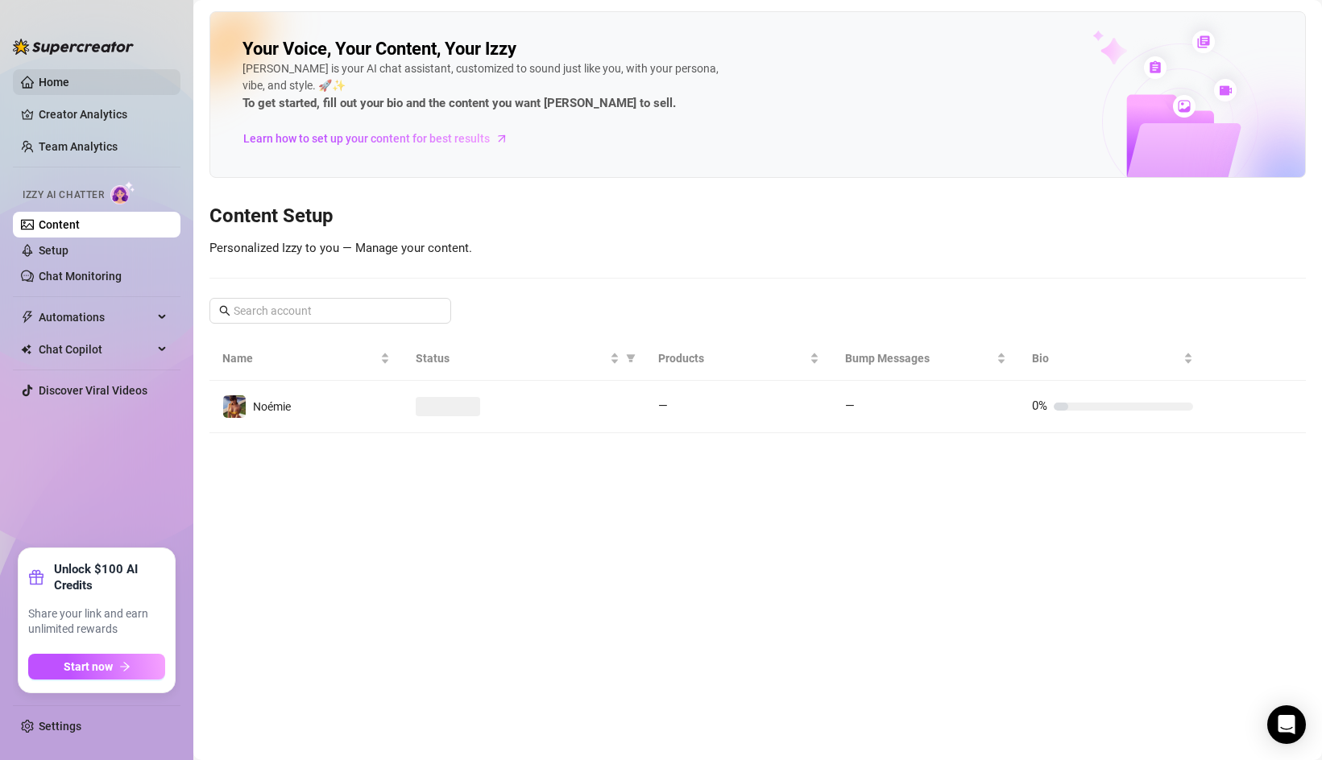
click at [57, 76] on link "Home" at bounding box center [54, 82] width 31 height 13
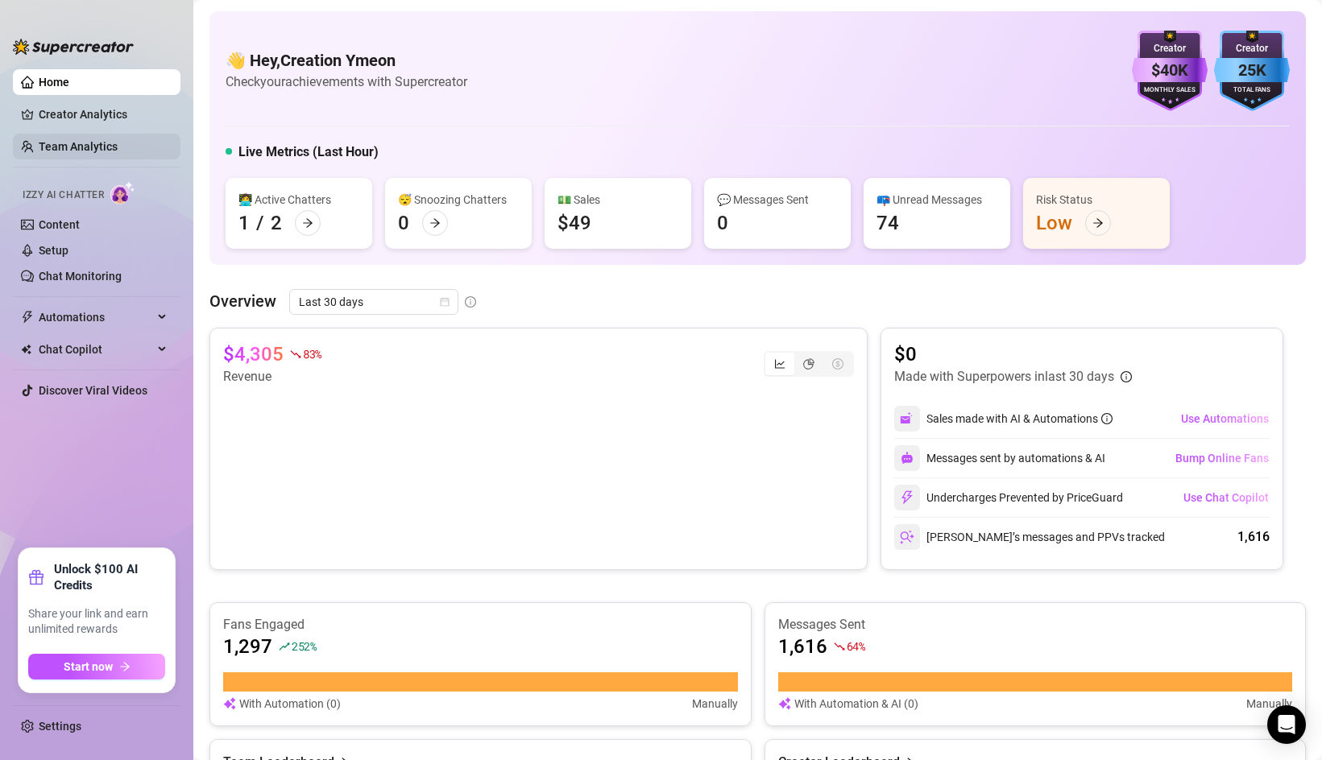
click at [73, 147] on link "Team Analytics" at bounding box center [78, 146] width 79 height 13
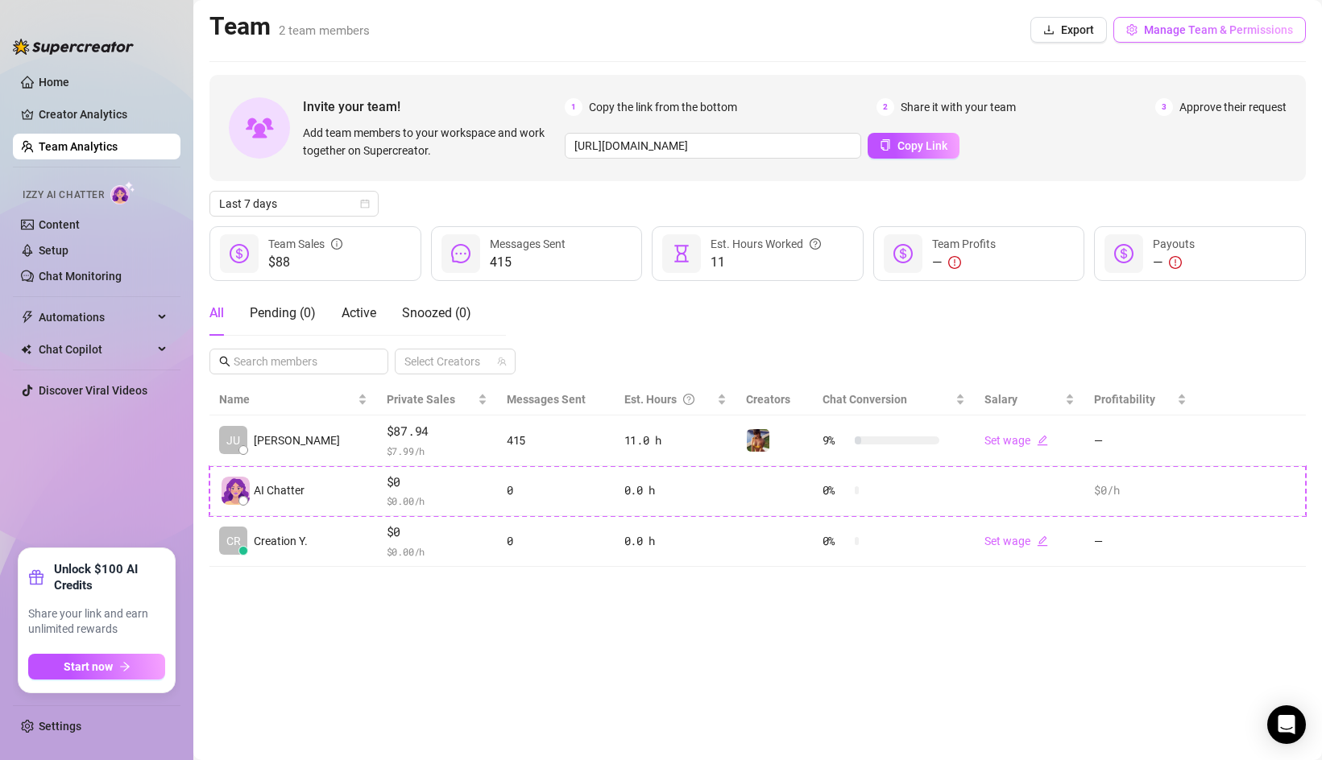
click at [1186, 26] on span "Manage Team & Permissions" at bounding box center [1218, 29] width 149 height 13
click at [57, 147] on link "Team Analytics" at bounding box center [78, 146] width 79 height 13
click at [1257, 31] on span "Manage Team & Permissions" at bounding box center [1218, 29] width 149 height 13
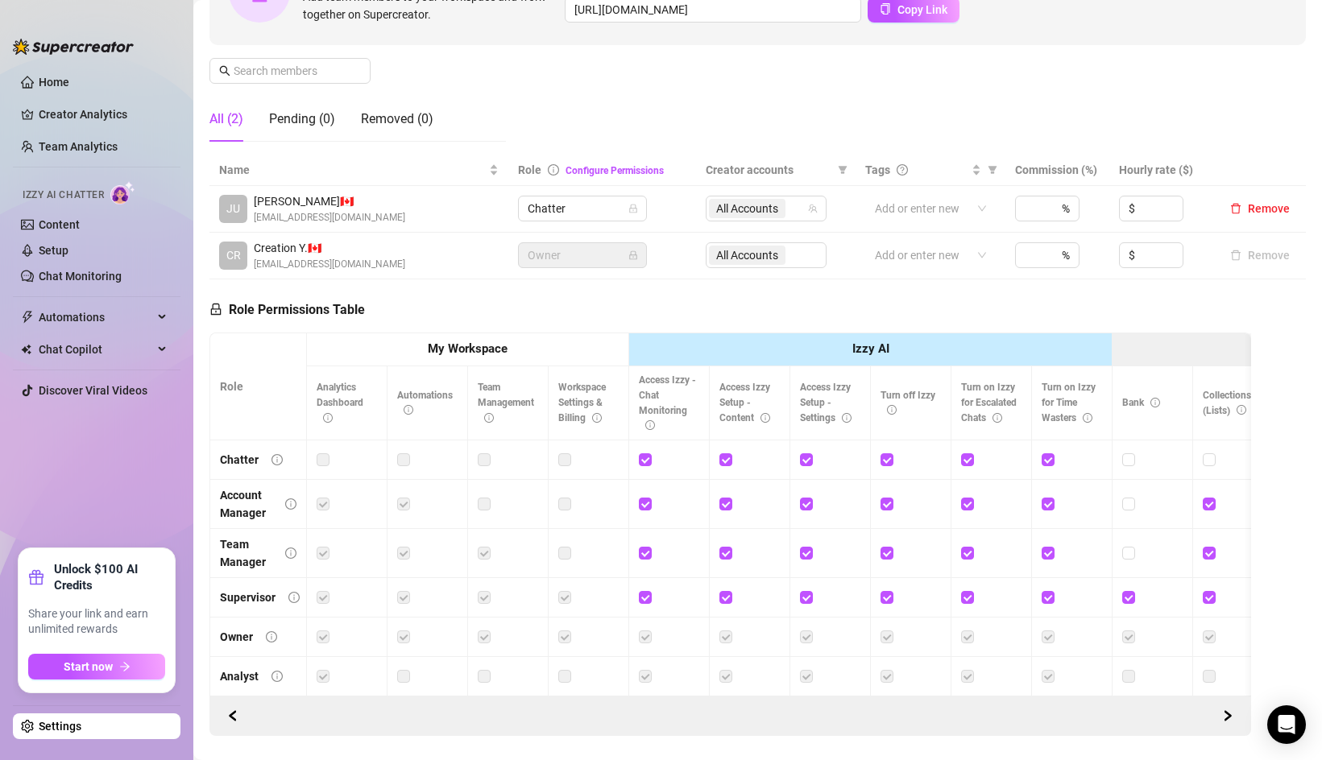
scroll to position [250, 0]
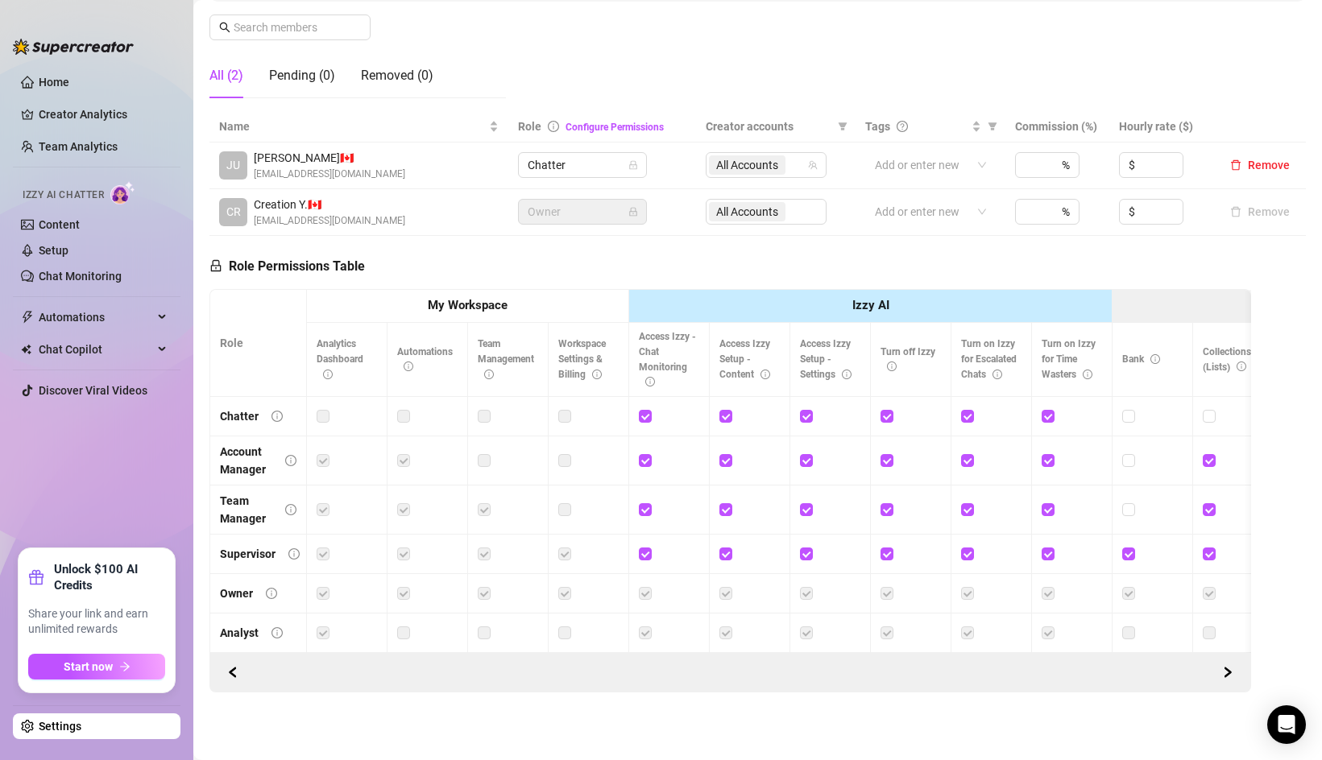
click at [309, 172] on span "[EMAIL_ADDRESS][DOMAIN_NAME]" at bounding box center [329, 174] width 151 height 15
click at [445, 157] on div "[PERSON_NAME] 🇨🇦 [EMAIL_ADDRESS][DOMAIN_NAME]" at bounding box center [359, 165] width 280 height 33
click at [227, 168] on span "JU" at bounding box center [233, 165] width 14 height 18
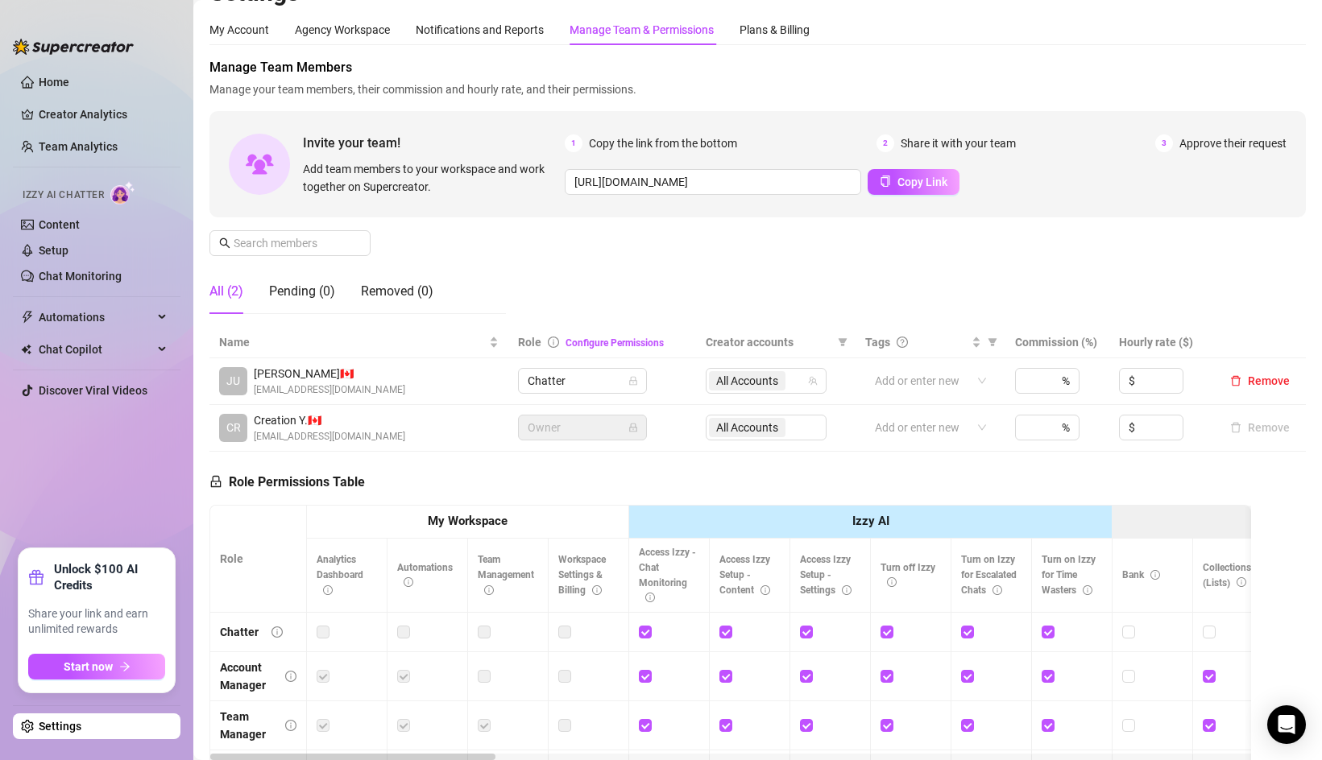
scroll to position [45, 0]
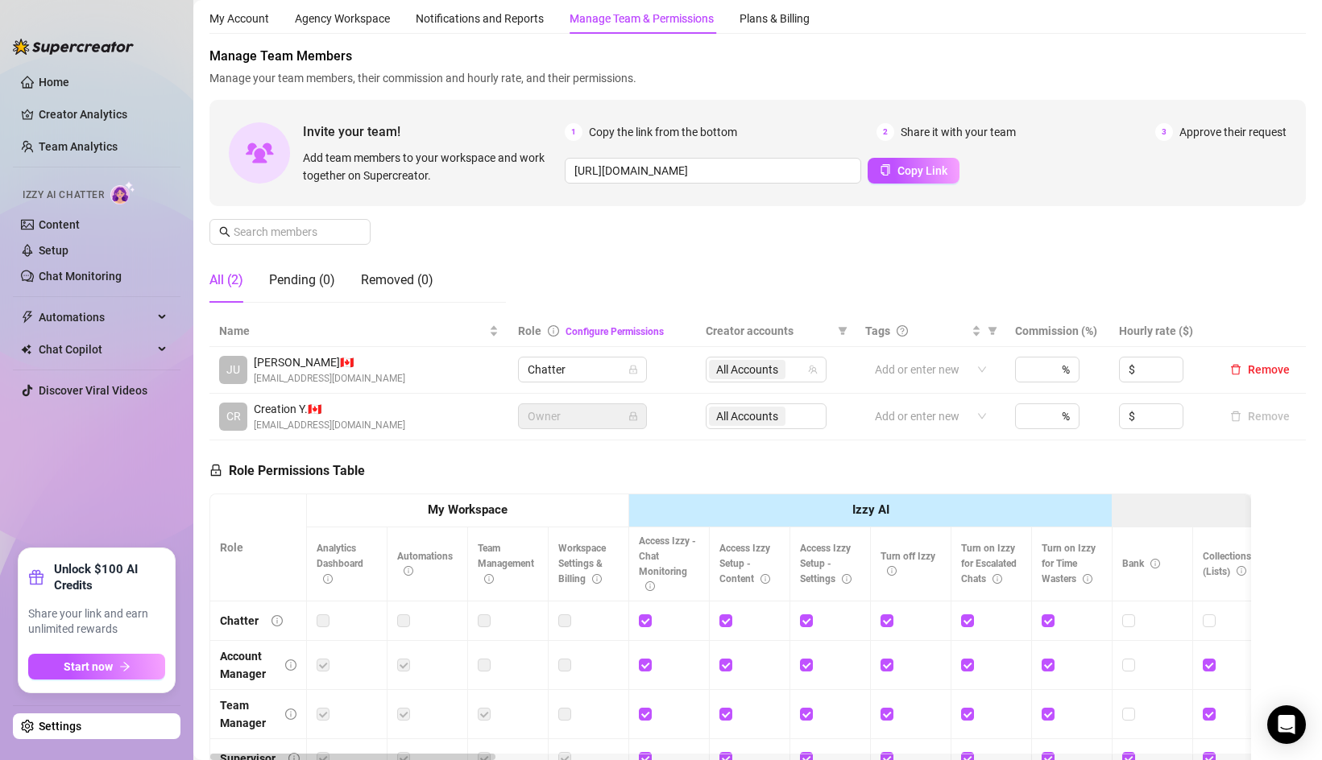
click at [234, 374] on span "JU" at bounding box center [233, 370] width 14 height 18
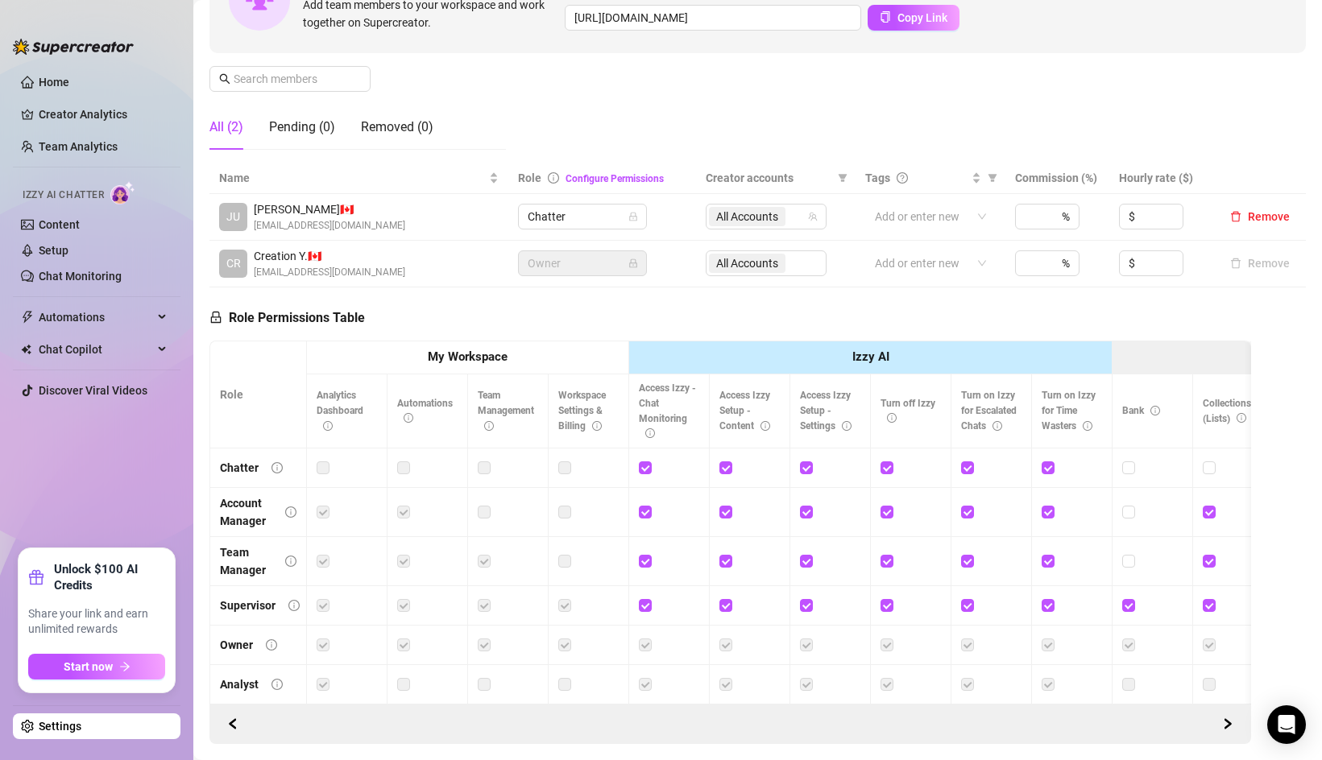
scroll to position [160, 0]
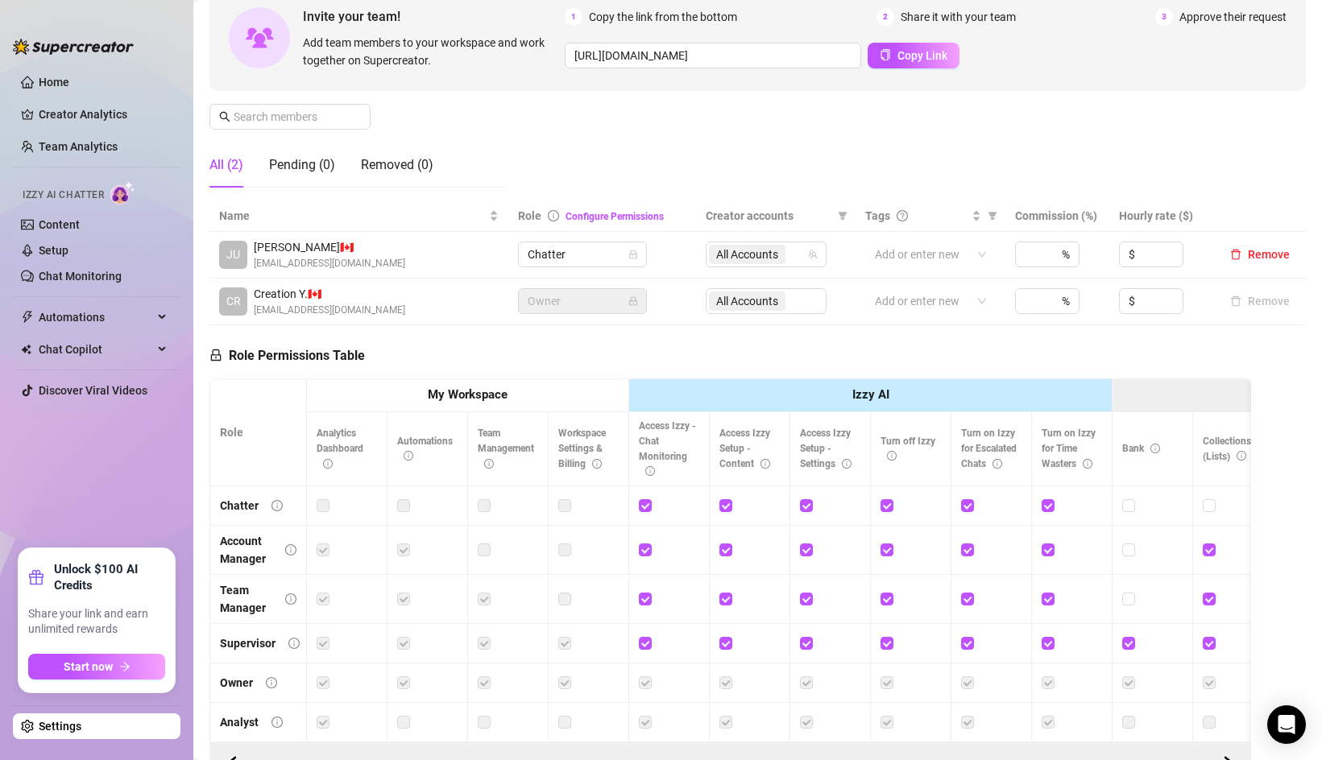
click at [238, 301] on span "CR" at bounding box center [233, 301] width 15 height 18
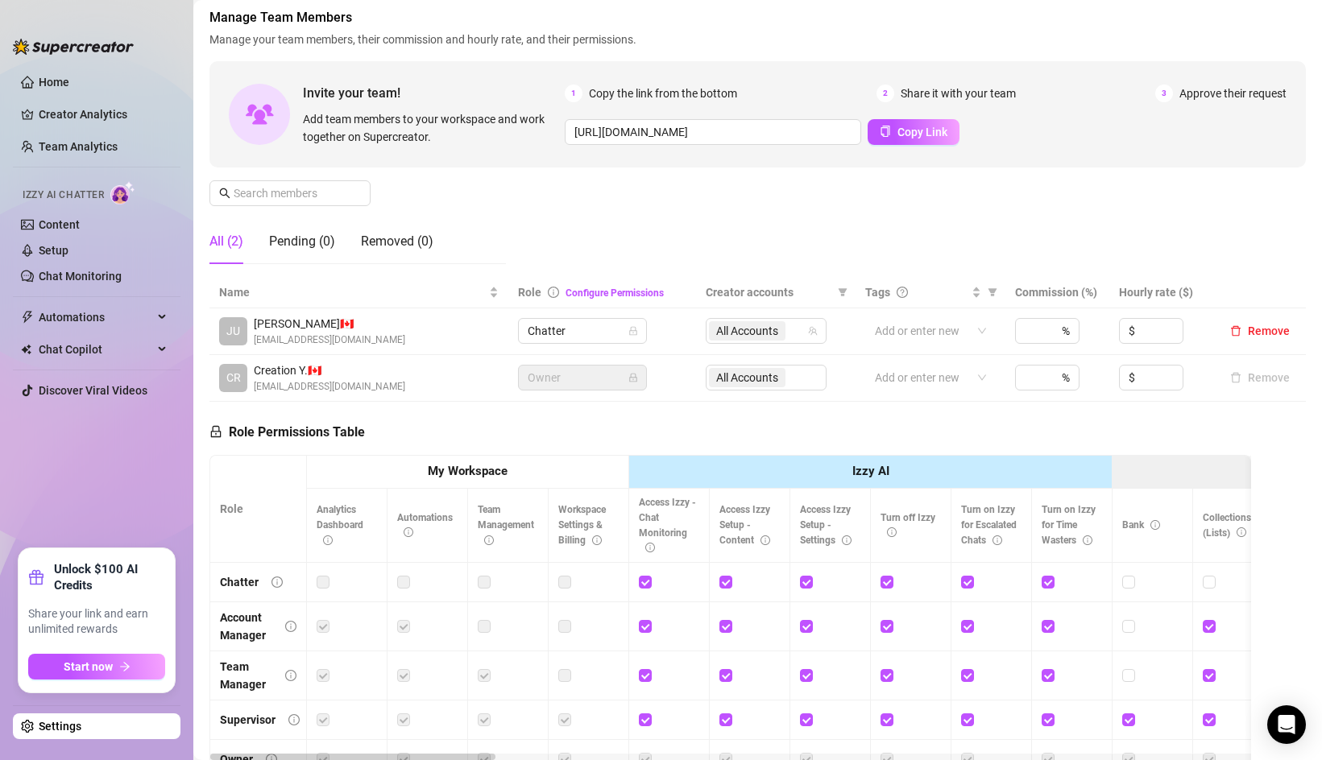
scroll to position [250, 0]
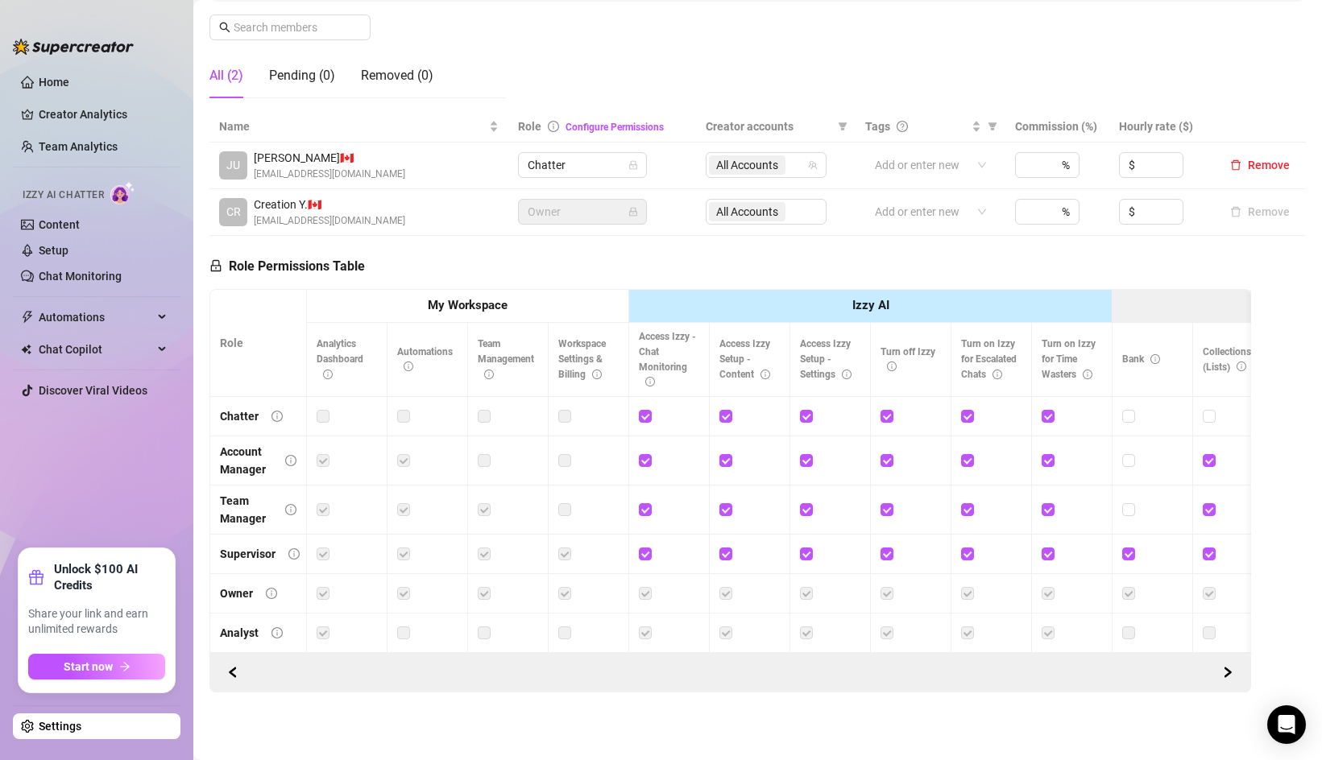
click at [237, 217] on span "CR" at bounding box center [233, 212] width 15 height 18
click at [574, 157] on span "Chatter" at bounding box center [583, 165] width 110 height 24
click at [565, 195] on div "Chatter" at bounding box center [583, 198] width 103 height 18
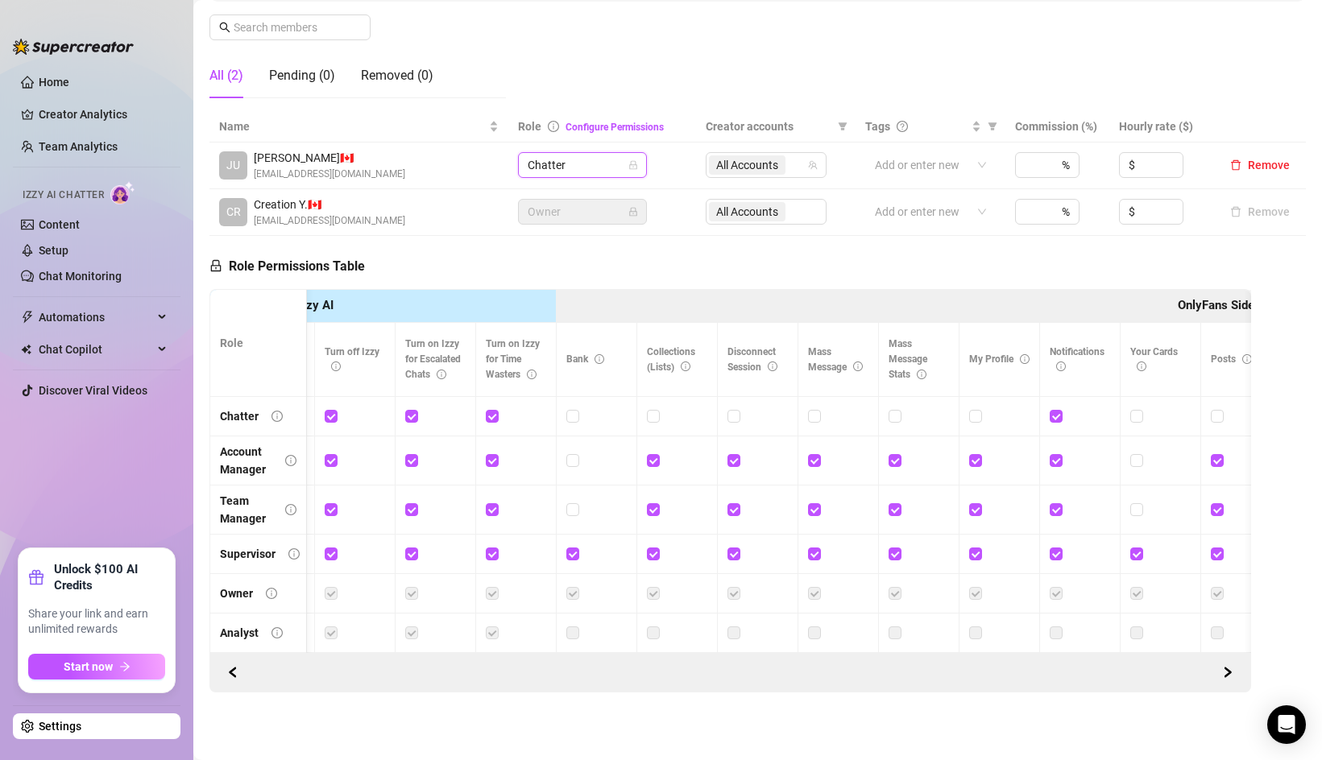
scroll to position [0, 0]
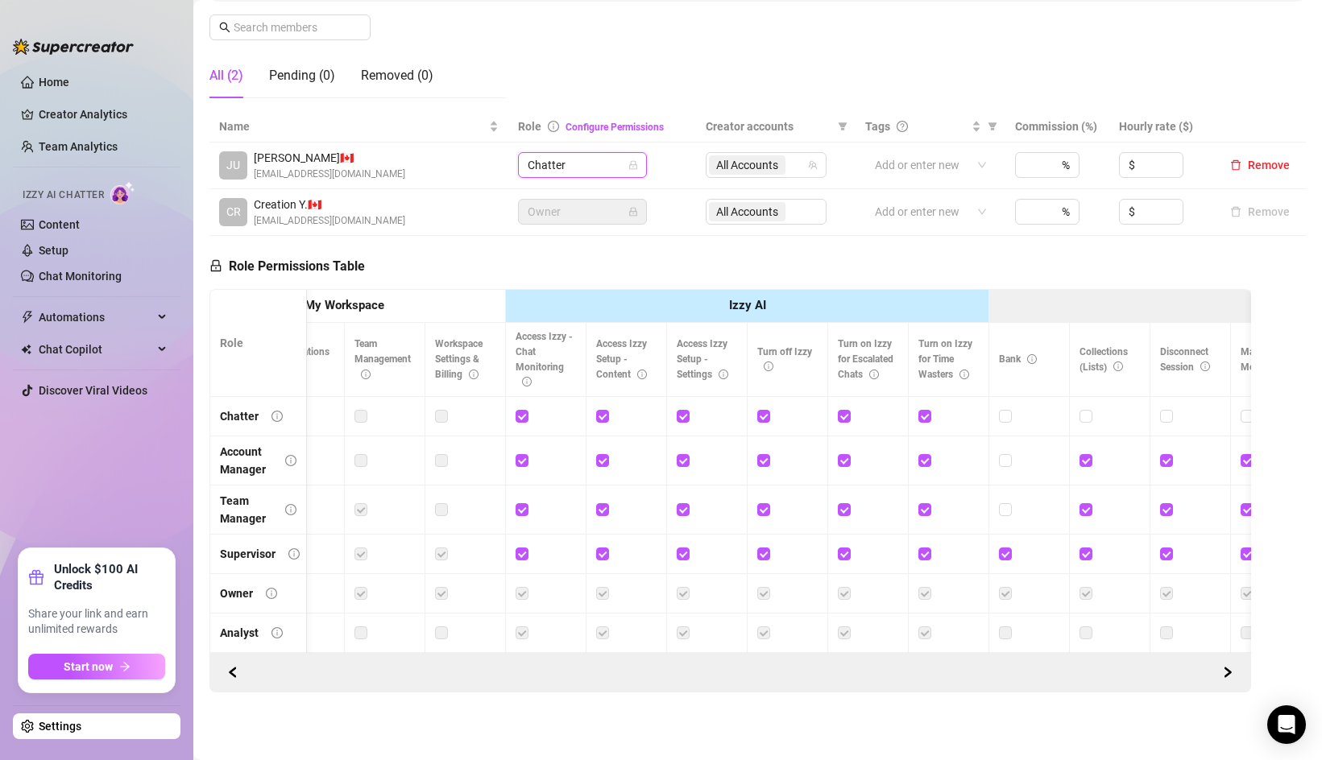
click at [225, 213] on span "CR" at bounding box center [233, 212] width 28 height 28
click at [562, 208] on span "Owner" at bounding box center [583, 212] width 110 height 24
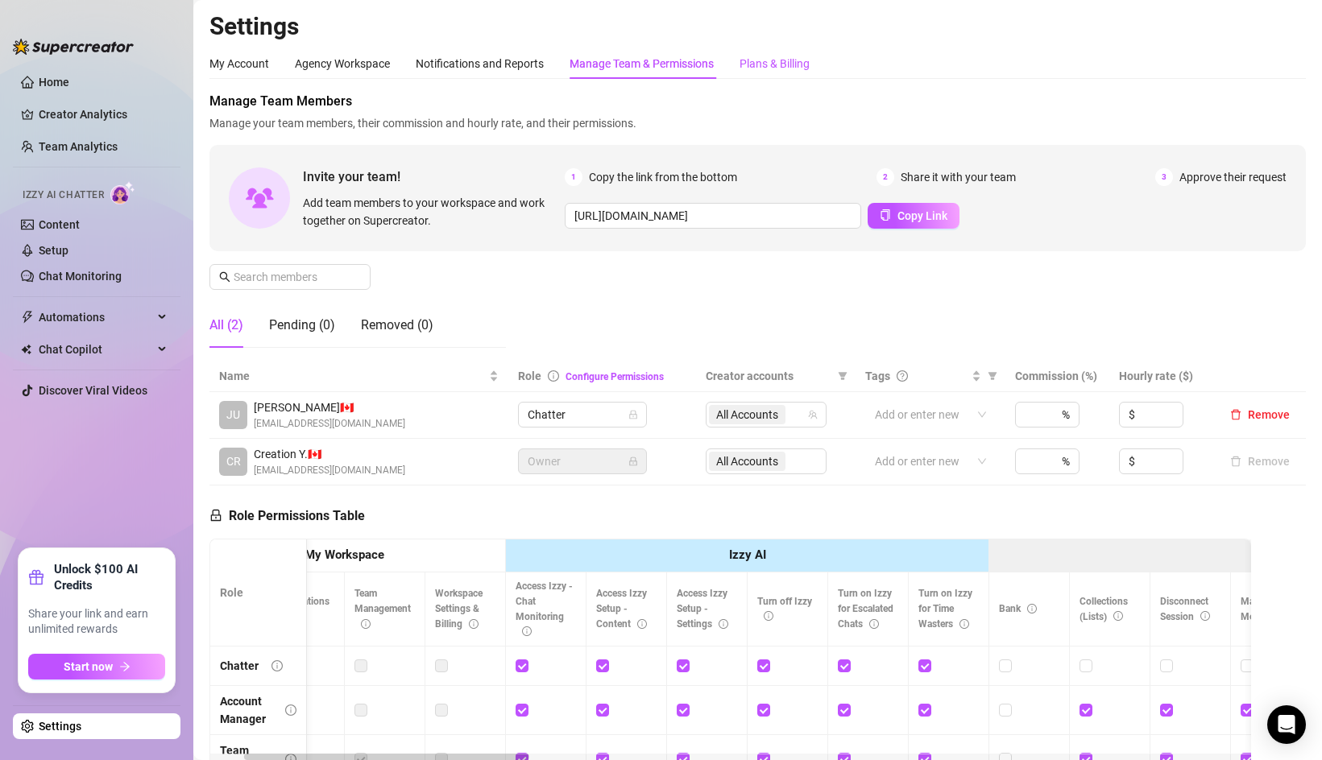
click at [796, 64] on div "Plans & Billing" at bounding box center [775, 64] width 70 height 18
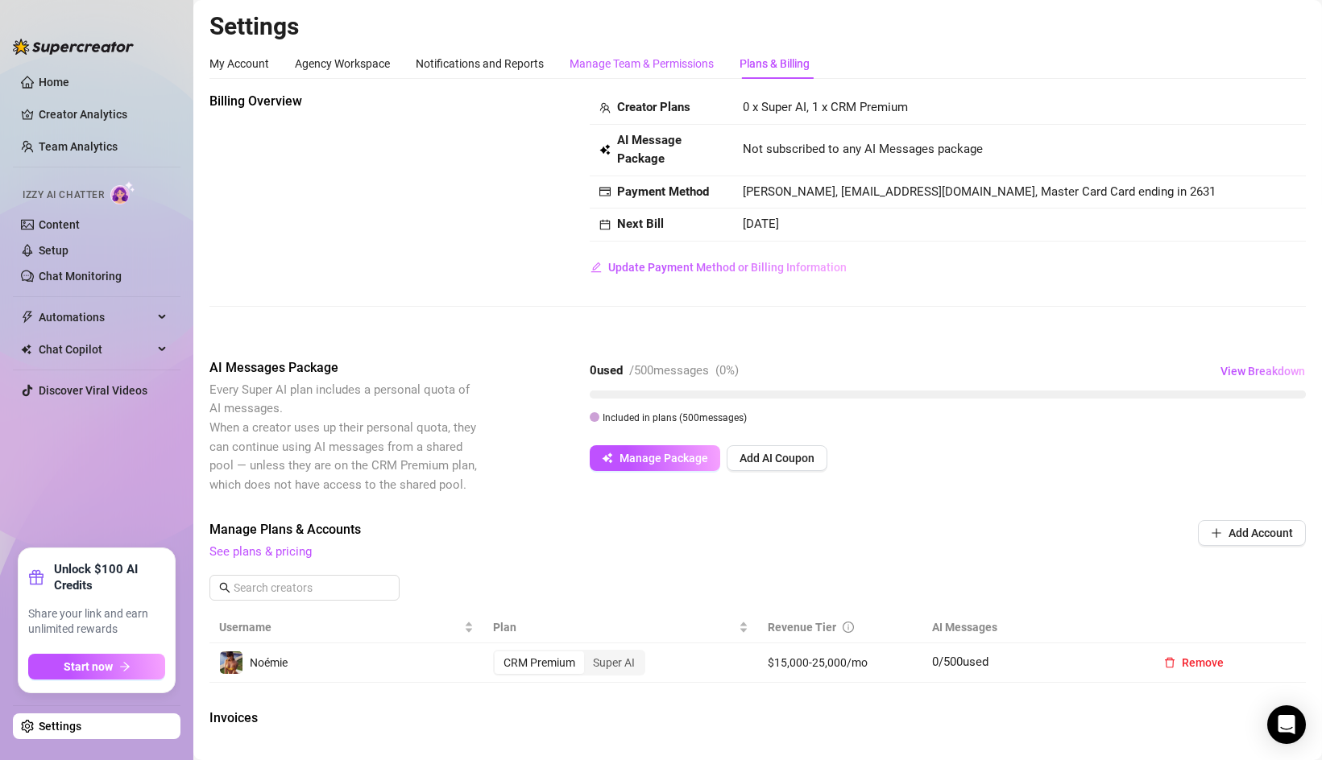
click at [645, 61] on div "Manage Team & Permissions" at bounding box center [642, 64] width 144 height 18
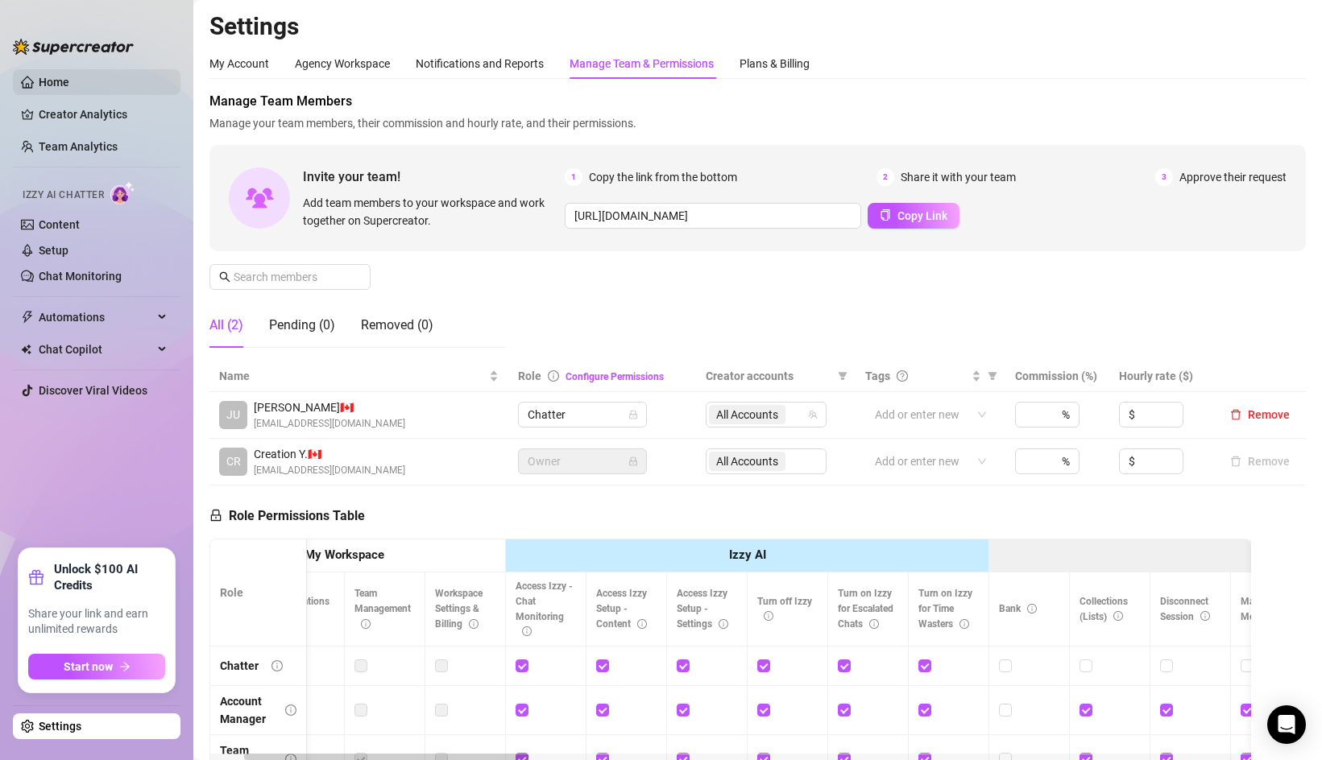
click at [69, 85] on link "Home" at bounding box center [54, 82] width 31 height 13
